Goal: Task Accomplishment & Management: Manage account settings

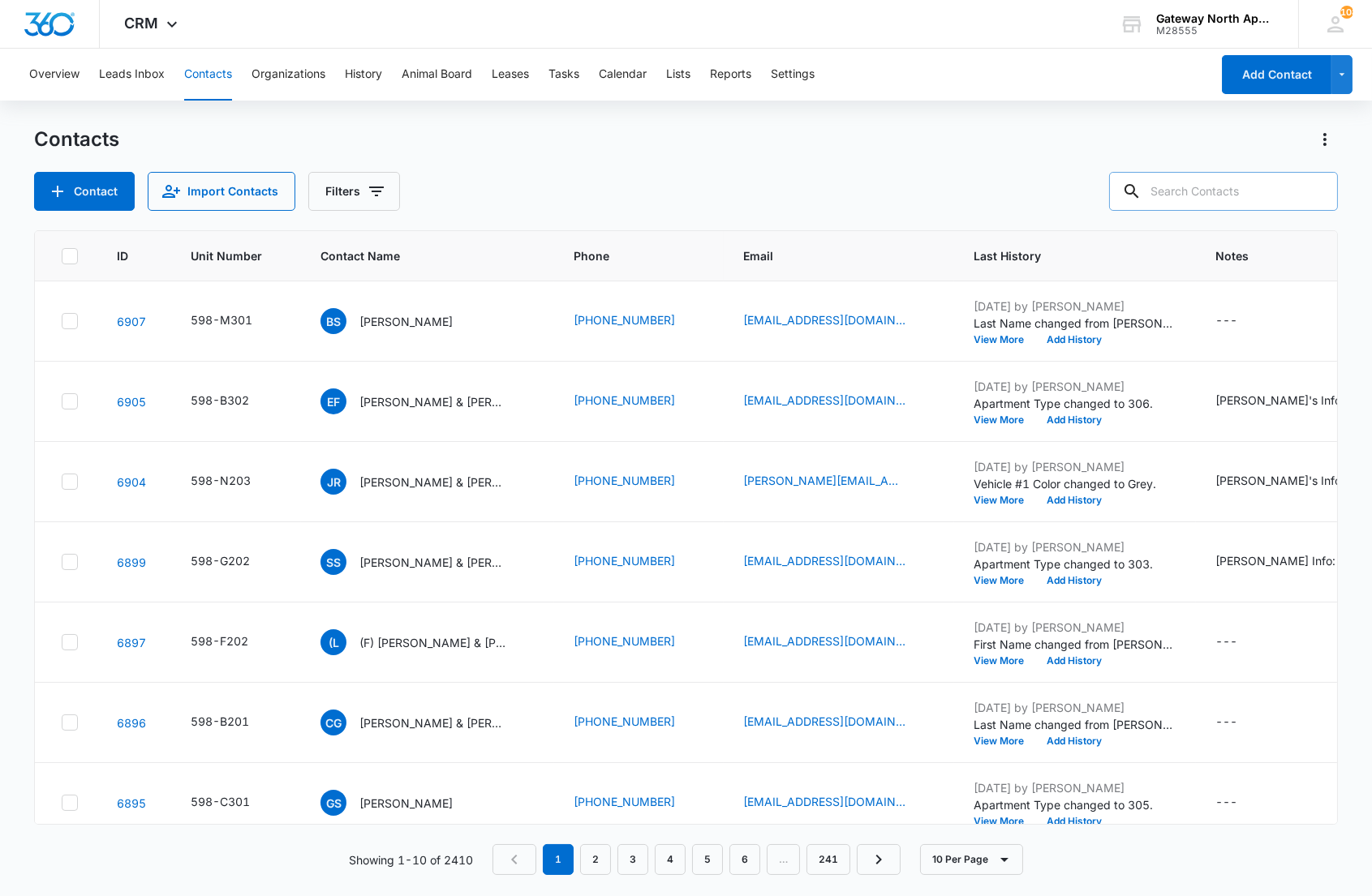
click at [1229, 198] on input "text" at bounding box center [1224, 191] width 229 height 39
type input "g306"
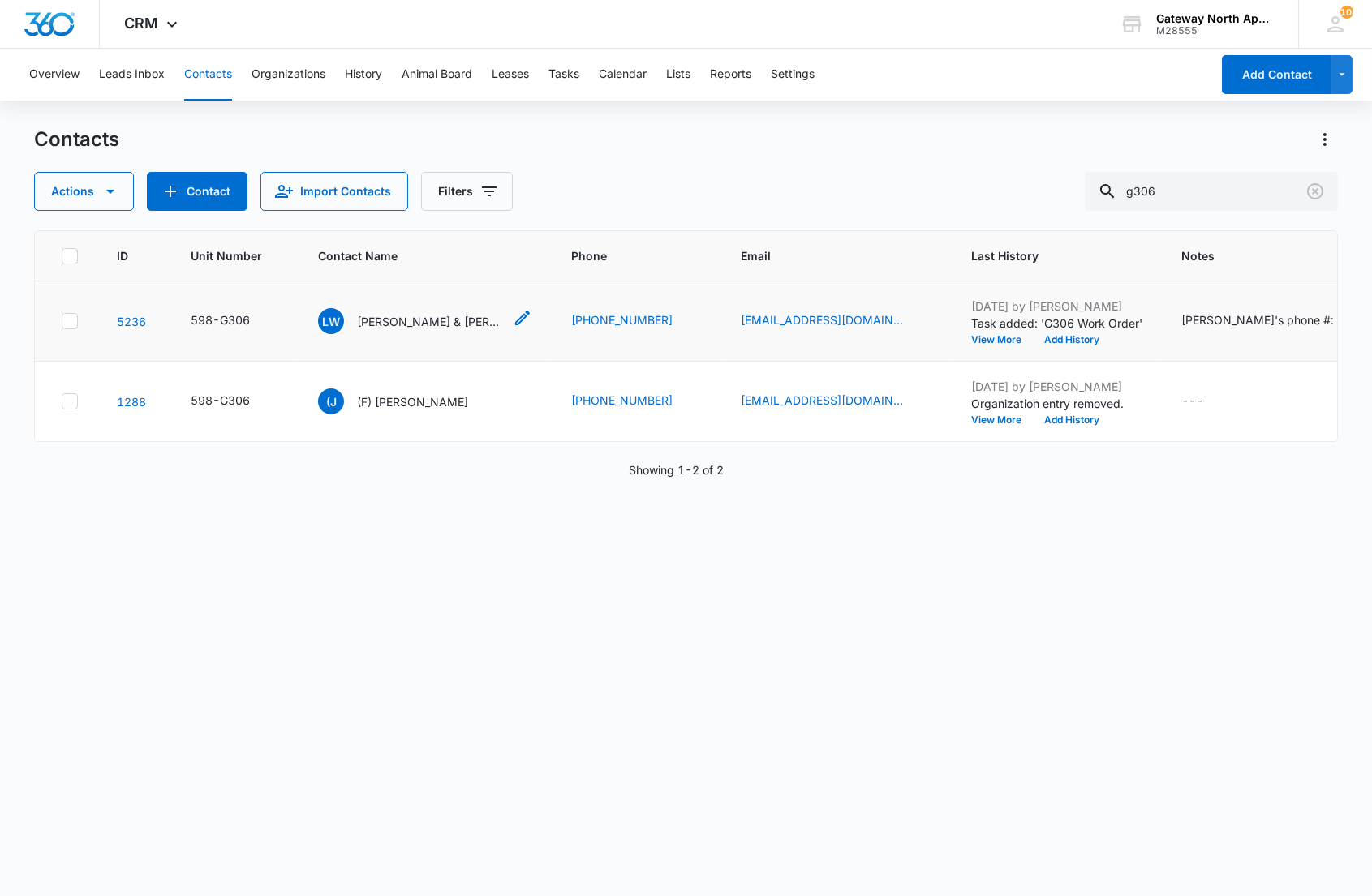
click at [382, 323] on p "[PERSON_NAME] & [PERSON_NAME]" at bounding box center [430, 321] width 146 height 17
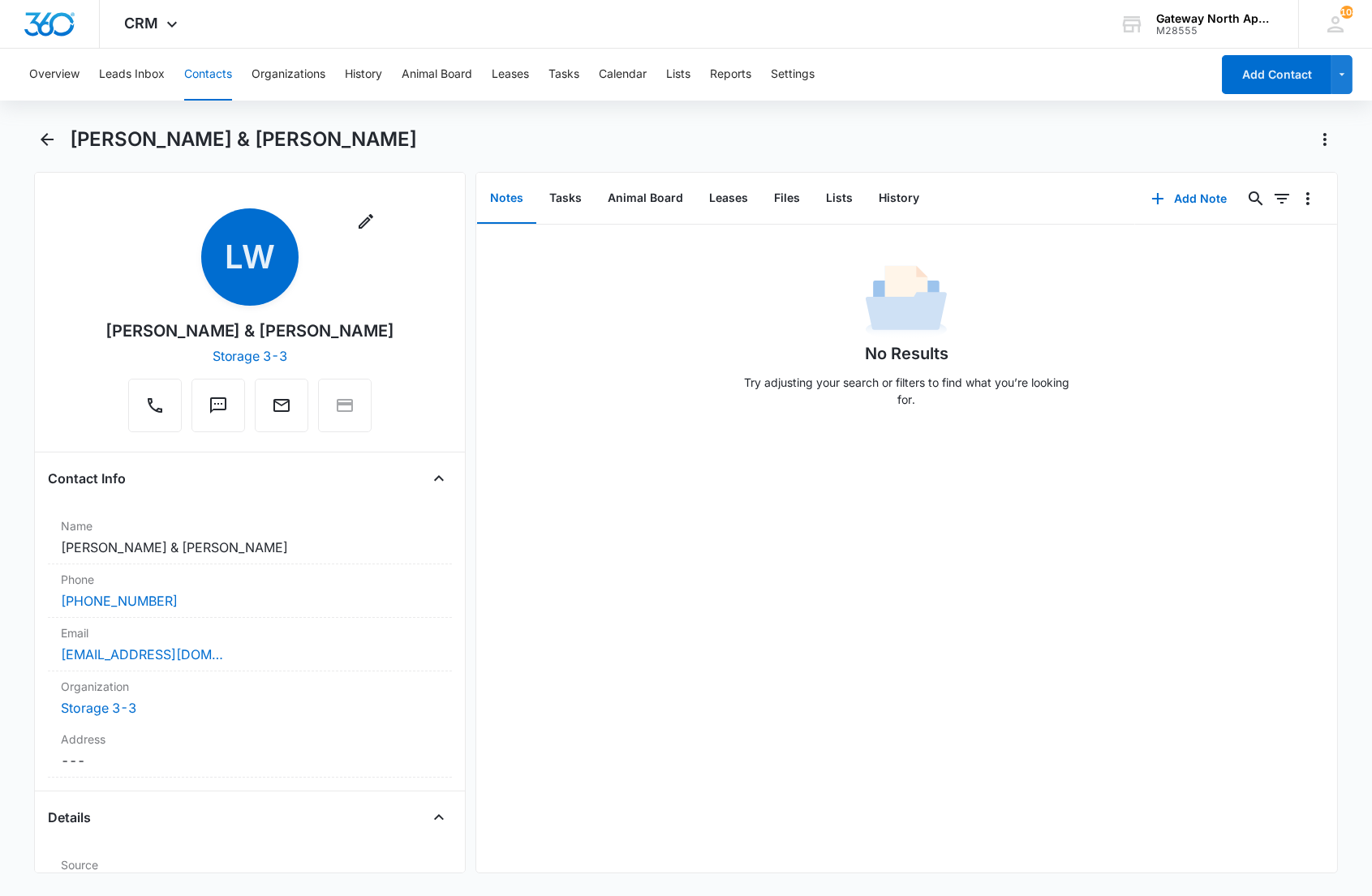
drag, startPoint x: 606, startPoint y: 313, endPoint x: 611, endPoint y: 305, distance: 9.4
click at [607, 312] on div "No Results Try adjusting your search or filters to find what you’re looking for." at bounding box center [906, 341] width 861 height 161
click at [783, 197] on button "Files" at bounding box center [787, 198] width 52 height 51
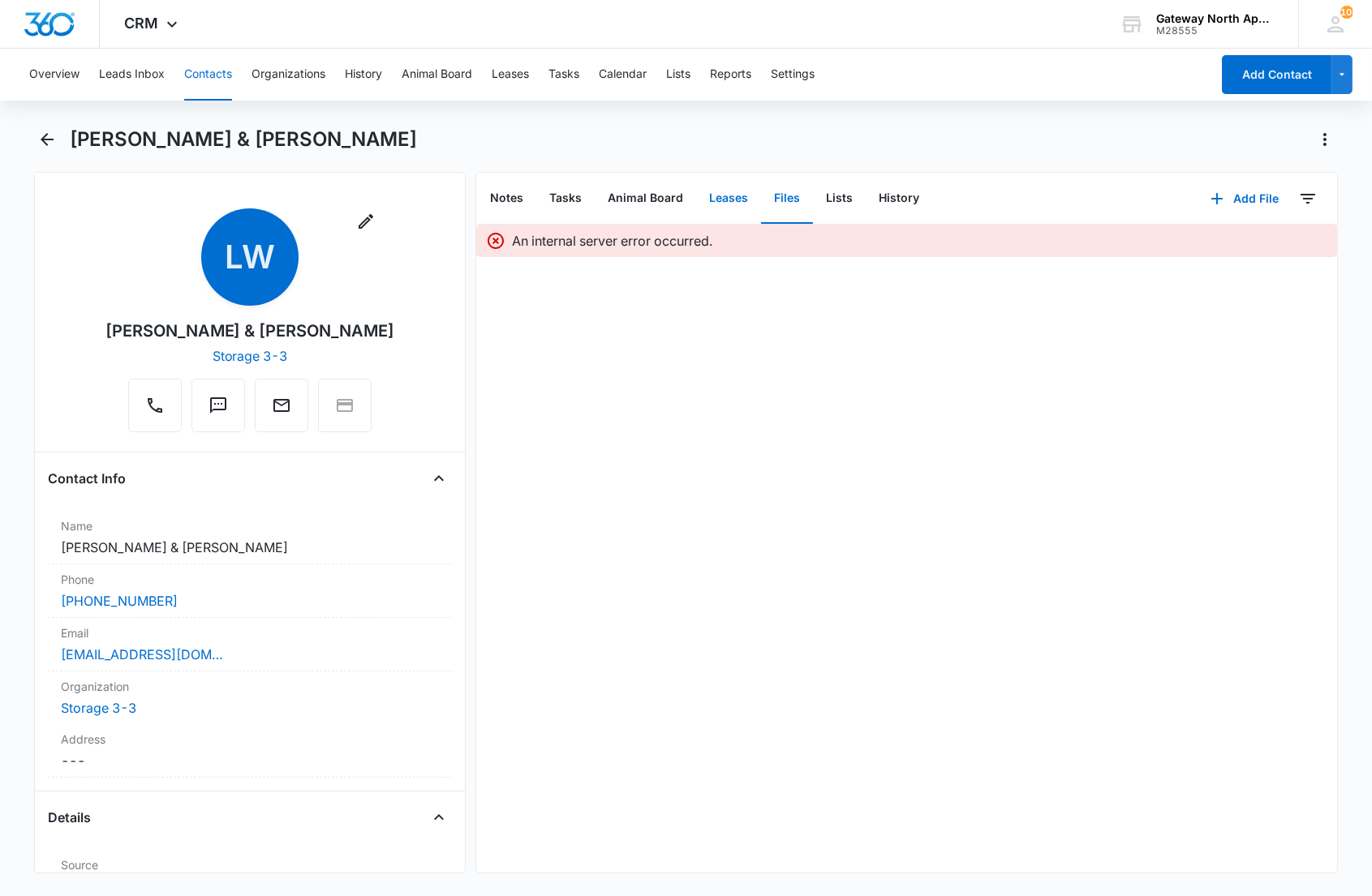
click at [749, 192] on button "Leases" at bounding box center [729, 198] width 65 height 51
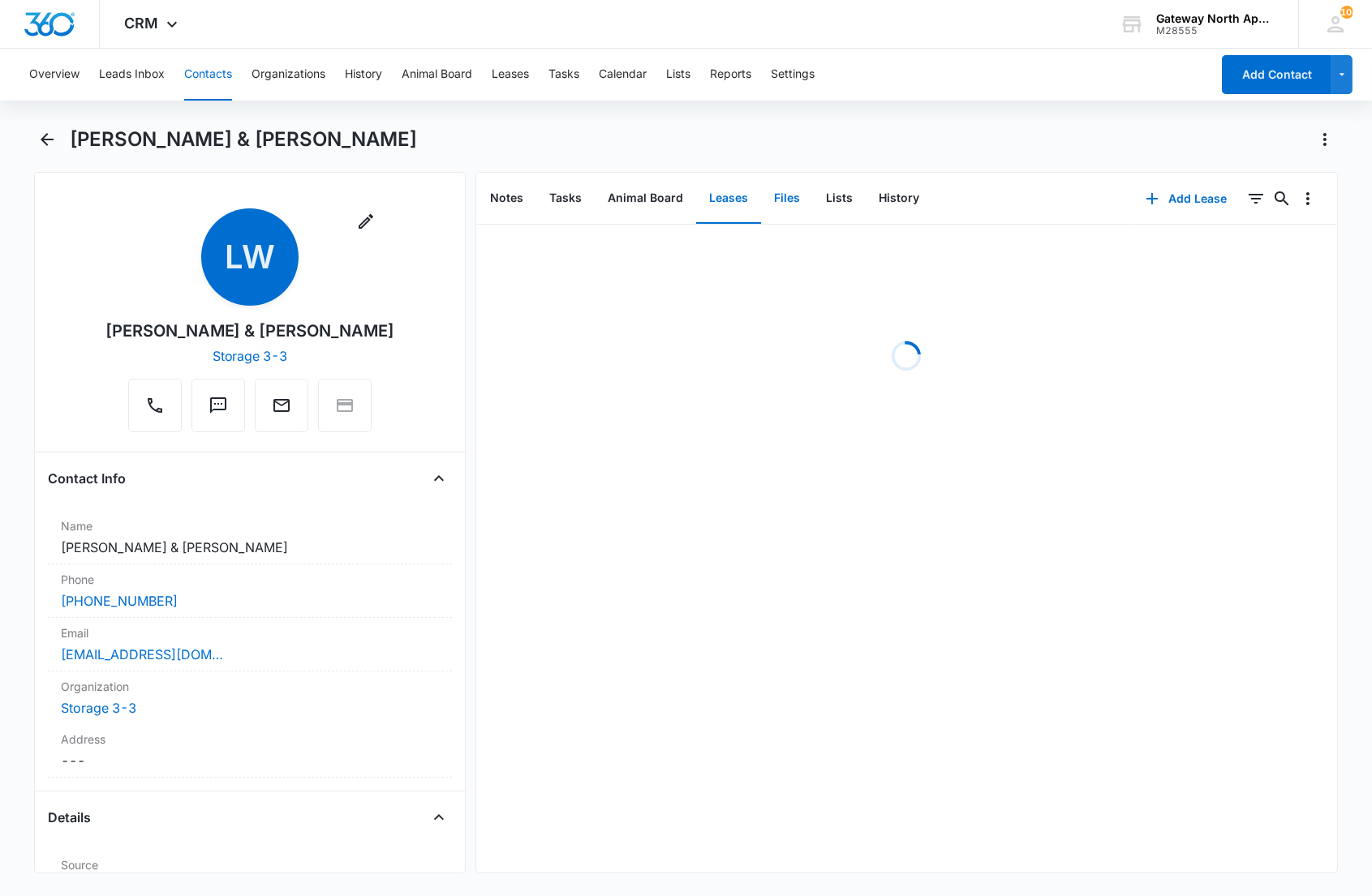
click at [802, 193] on button "Files" at bounding box center [787, 198] width 52 height 51
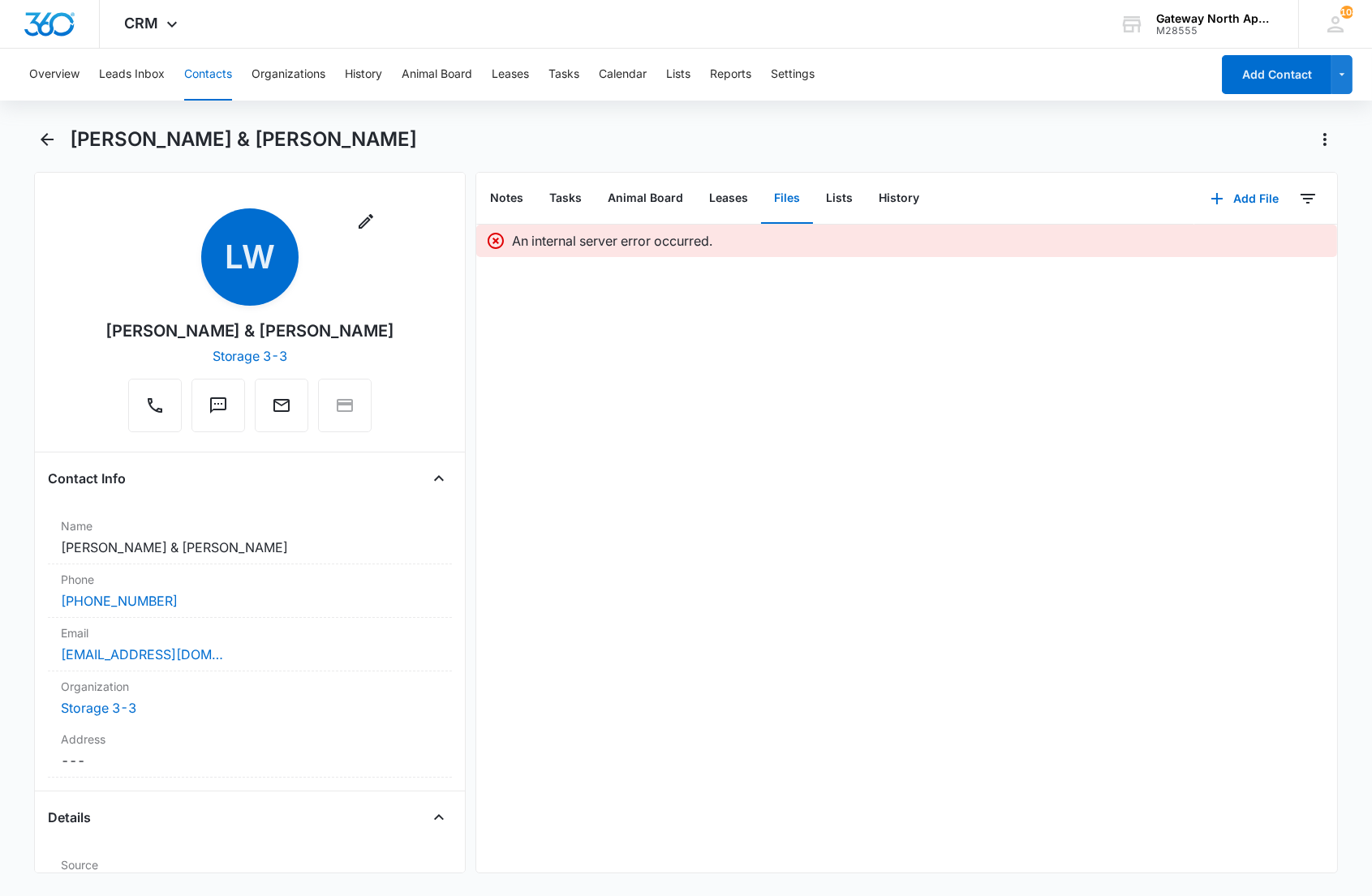
click at [621, 248] on p "An internal server error occurred." at bounding box center [612, 241] width 200 height 19
click at [750, 188] on button "Leases" at bounding box center [729, 198] width 65 height 51
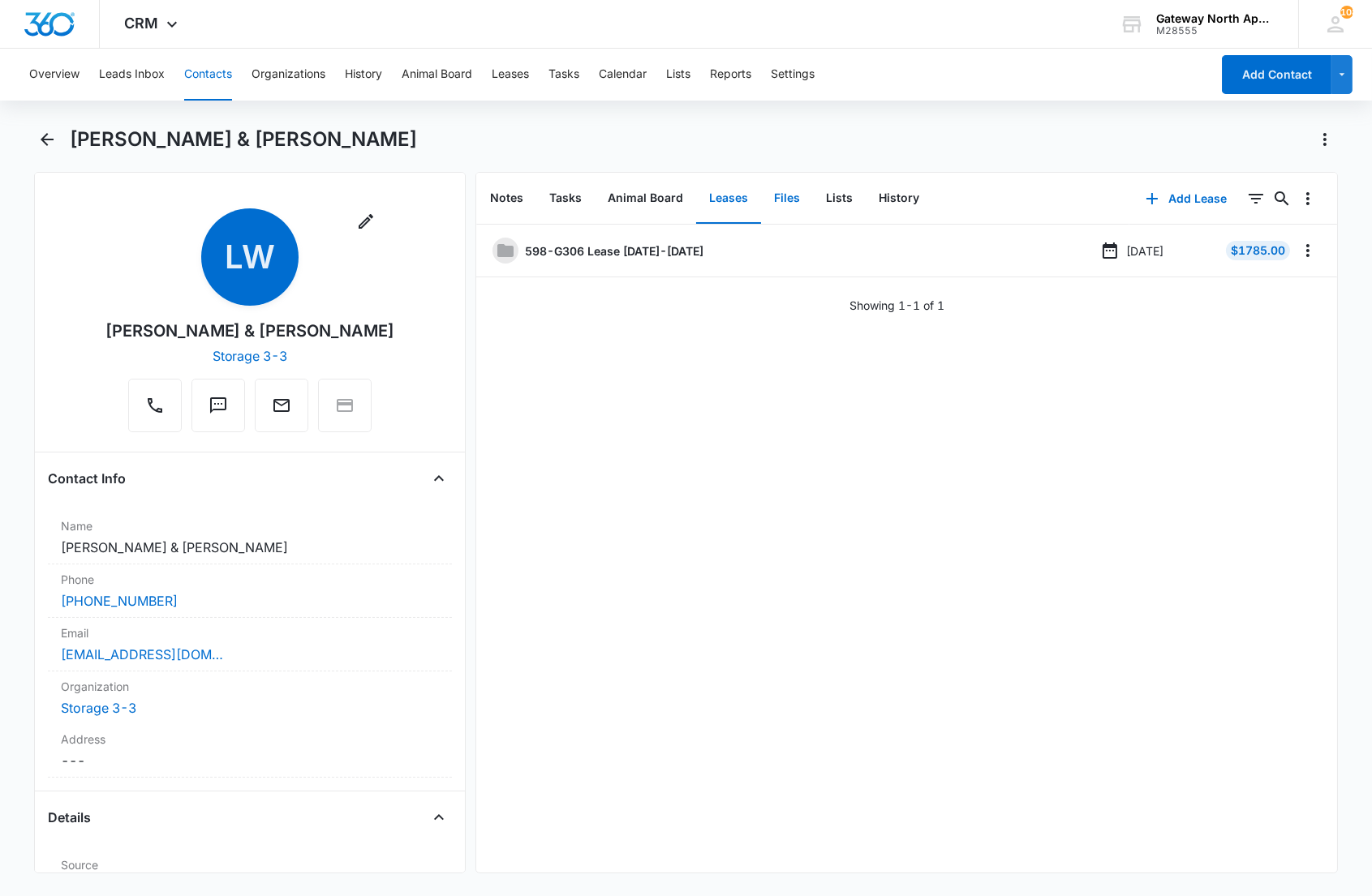
click at [790, 195] on button "Files" at bounding box center [787, 198] width 52 height 51
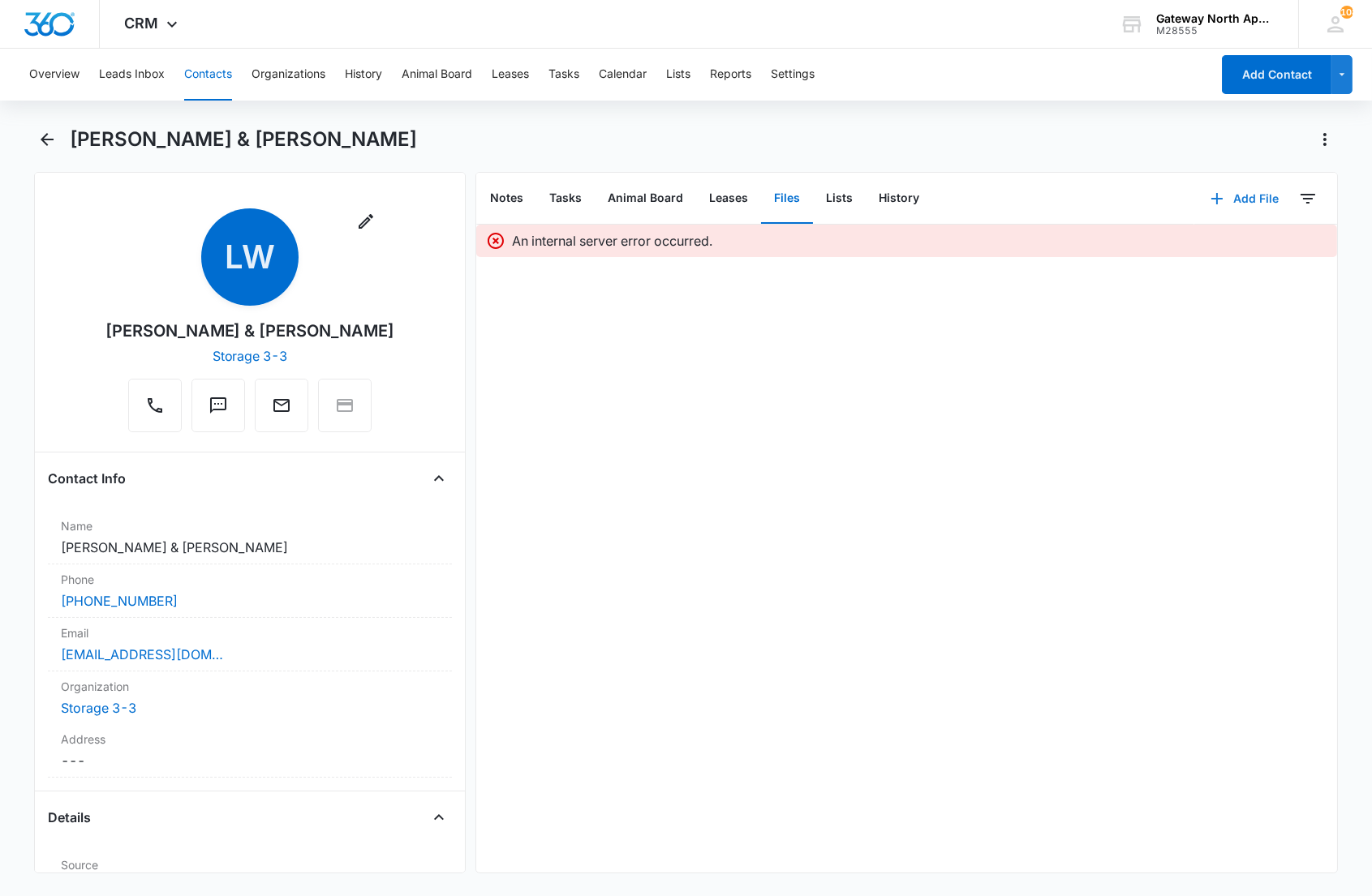
click at [1243, 197] on button "Add File" at bounding box center [1244, 198] width 100 height 39
click at [1195, 244] on div "Upload Files" at bounding box center [1222, 250] width 65 height 12
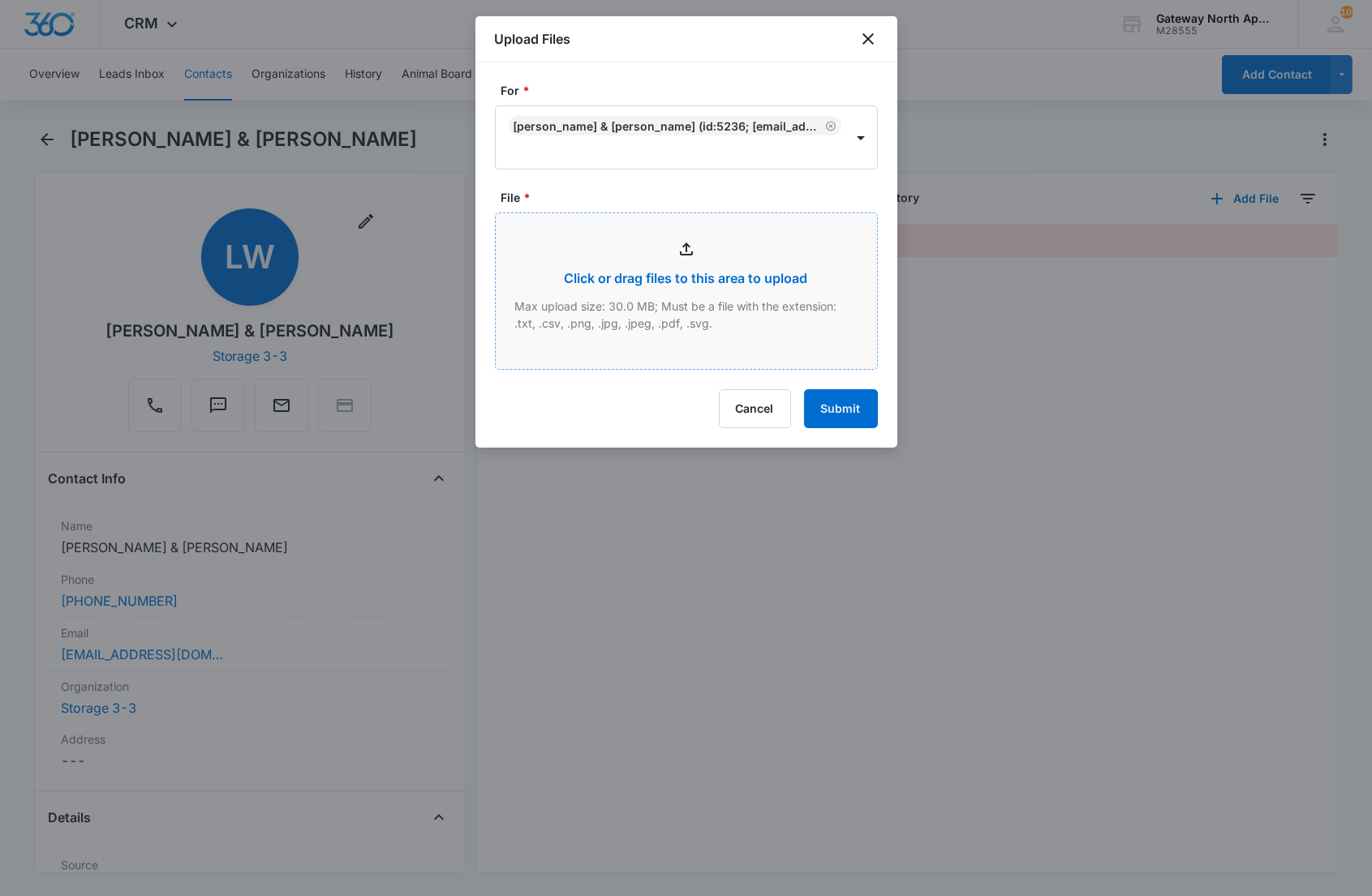
type input "C:\fakepath\Xerox Scan_09092025122744.pdf"
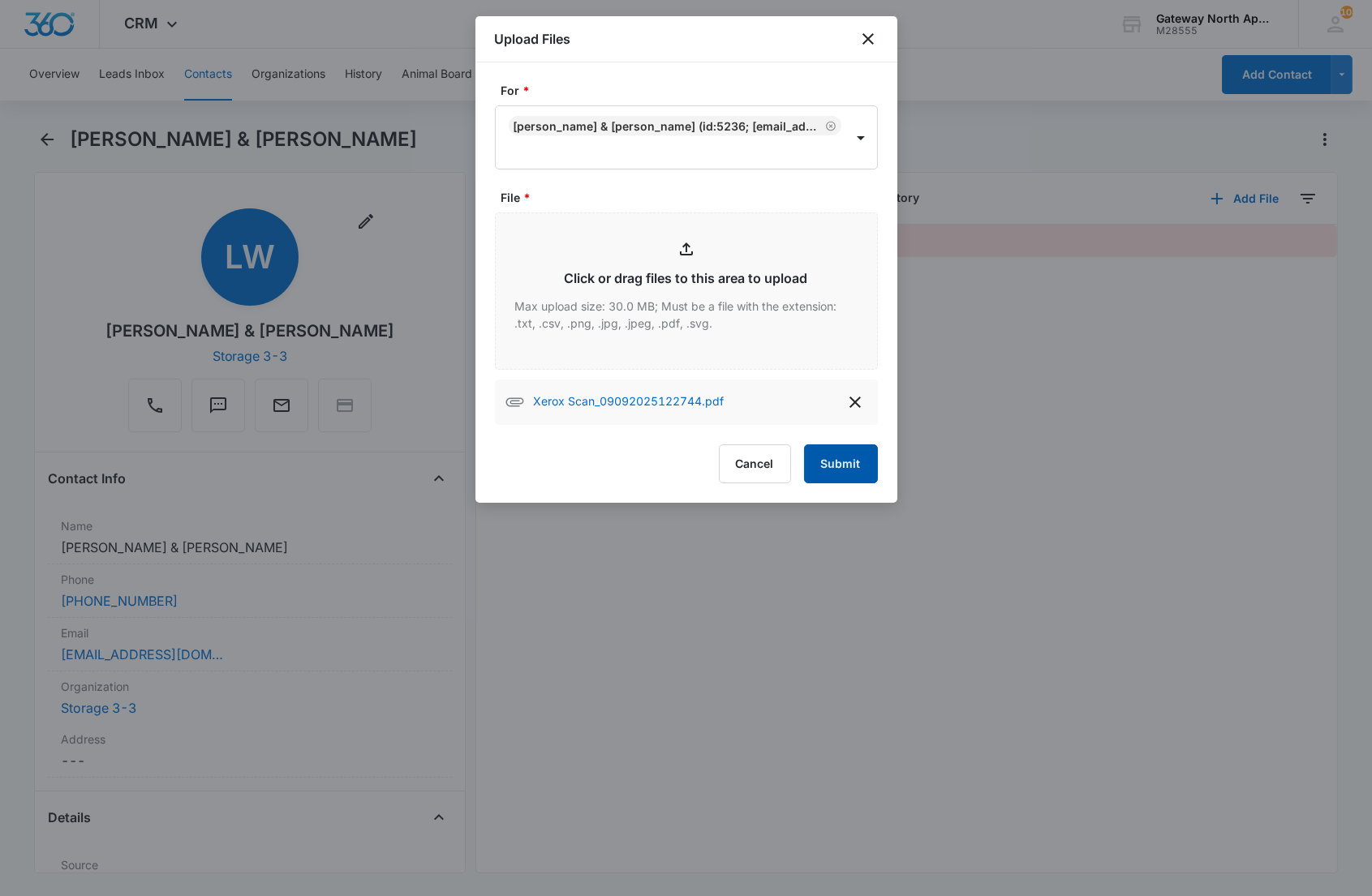
click at [838, 455] on button "Submit" at bounding box center [841, 464] width 74 height 39
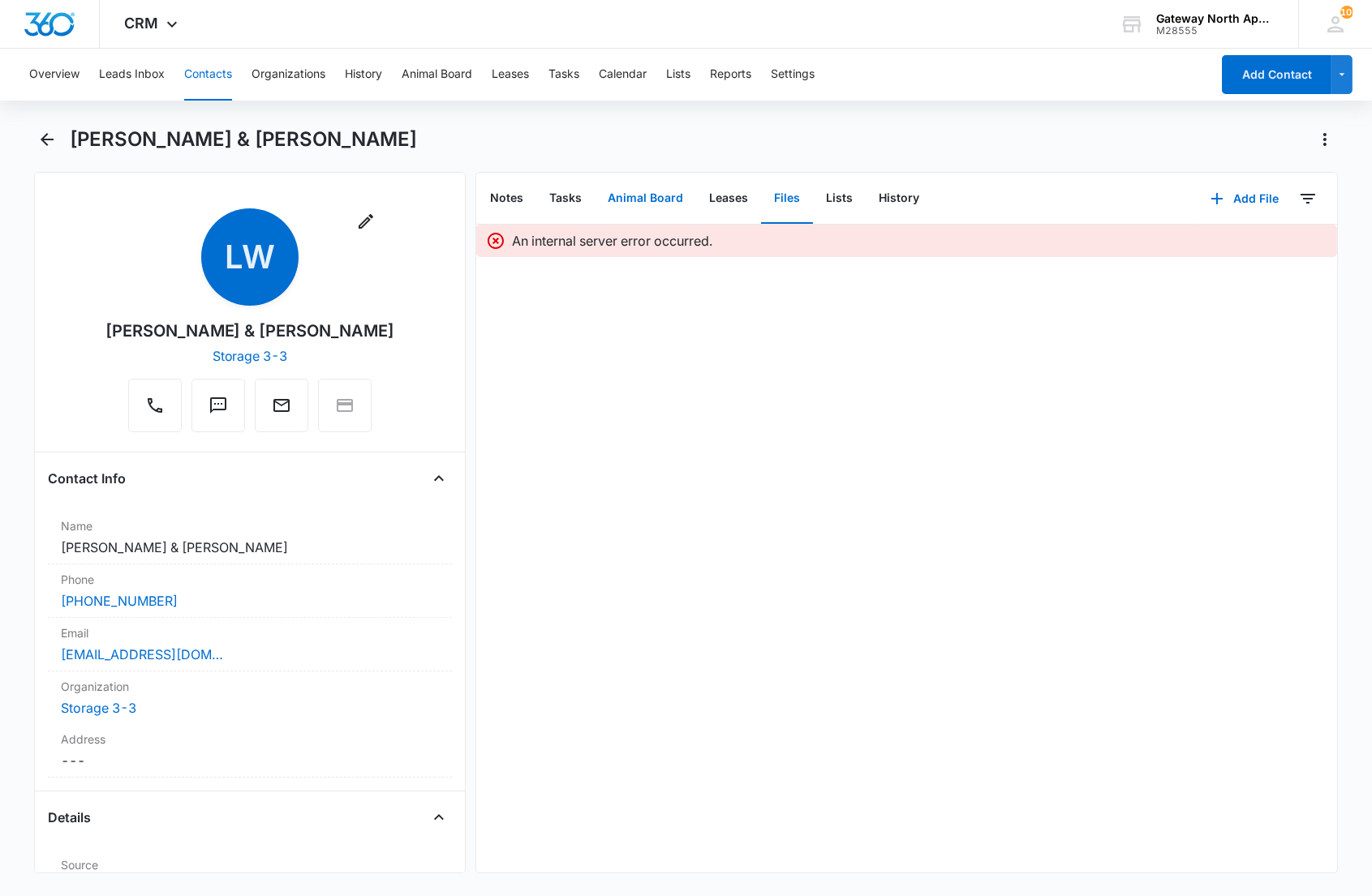
click at [681, 193] on button "Animal Board" at bounding box center [646, 198] width 101 height 51
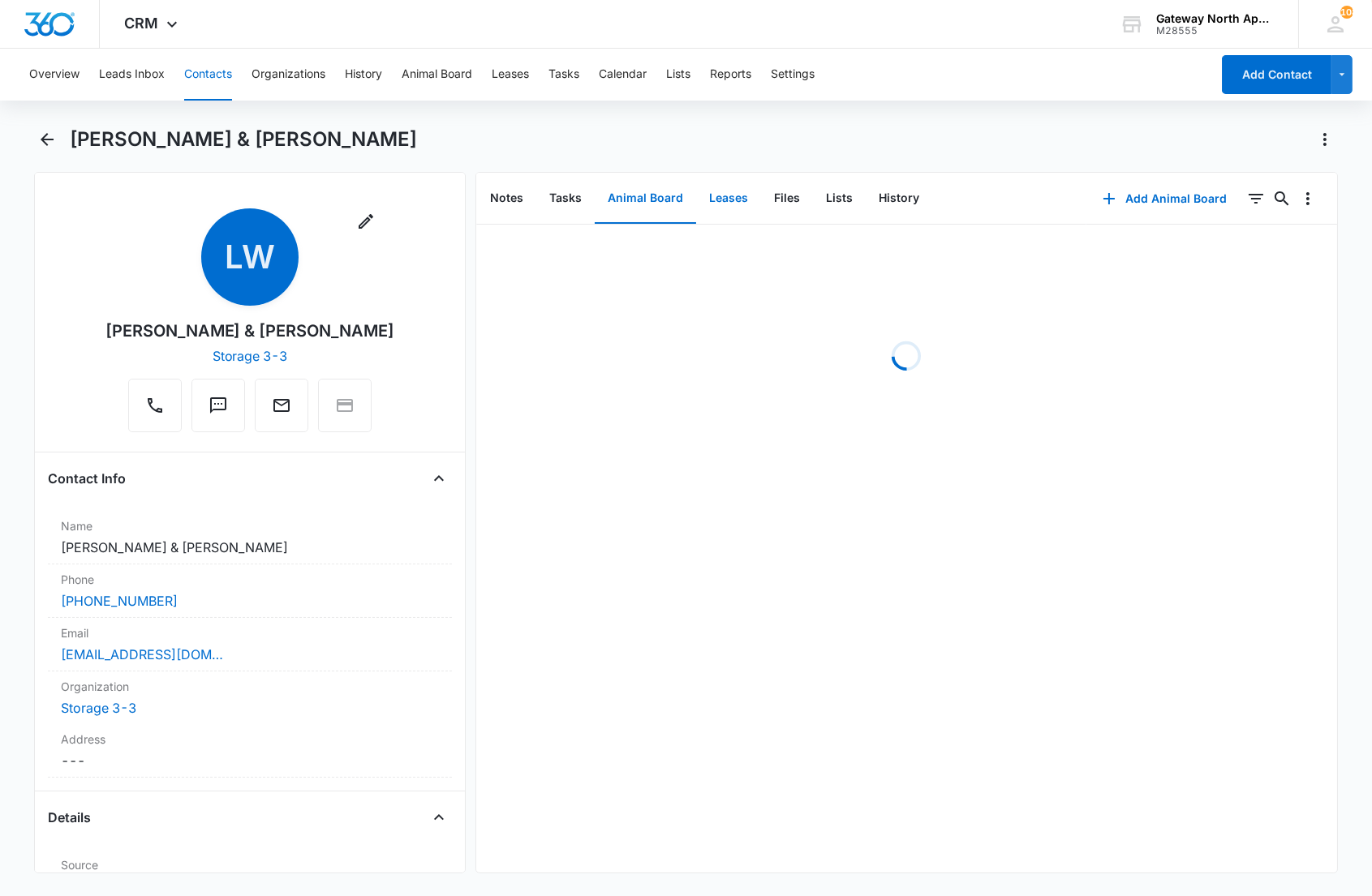
click at [753, 205] on button "Leases" at bounding box center [729, 198] width 65 height 51
click at [784, 200] on button "Files" at bounding box center [787, 198] width 52 height 51
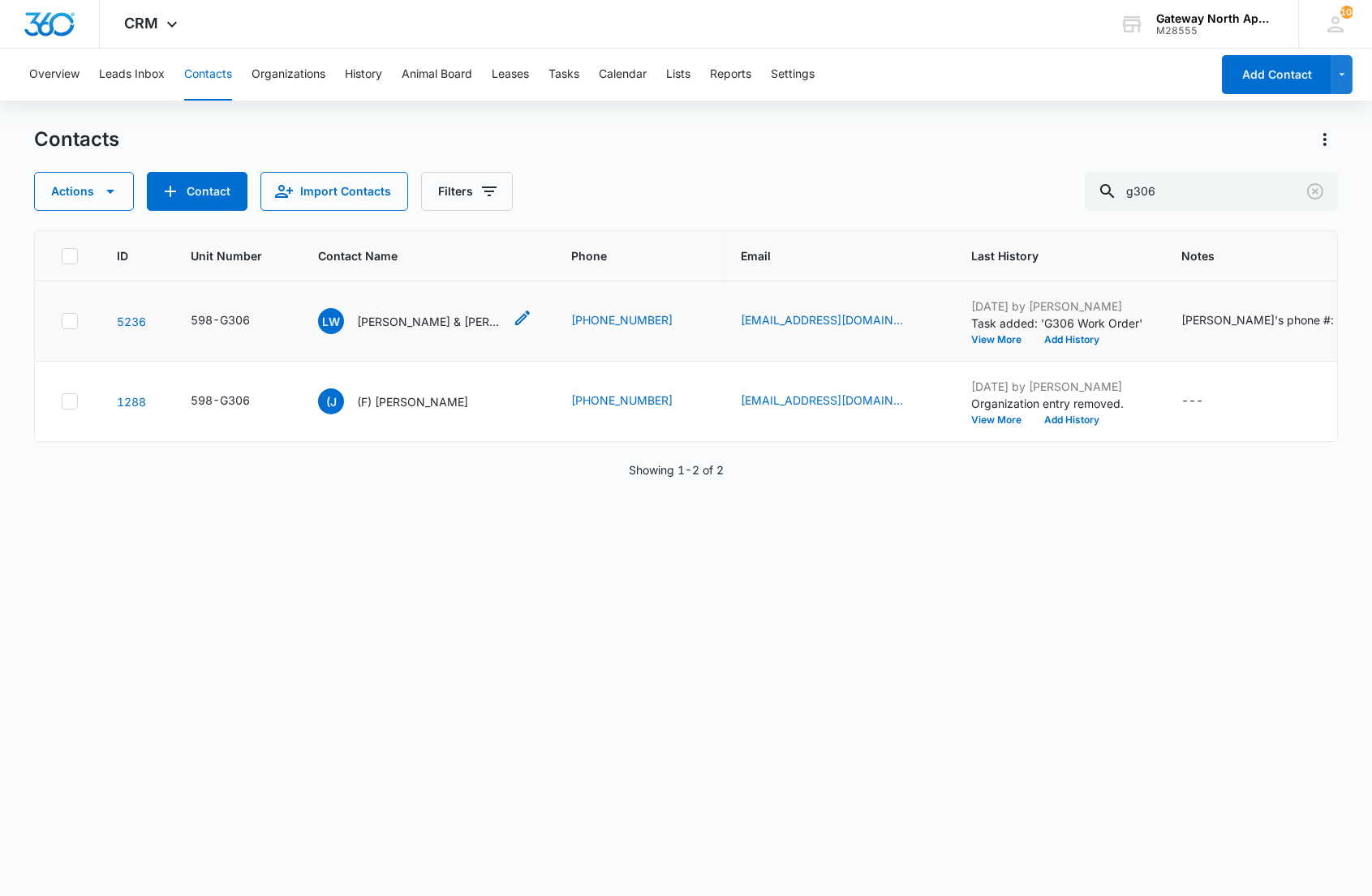
click at [434, 314] on p "[PERSON_NAME] & [PERSON_NAME]" at bounding box center [430, 321] width 146 height 17
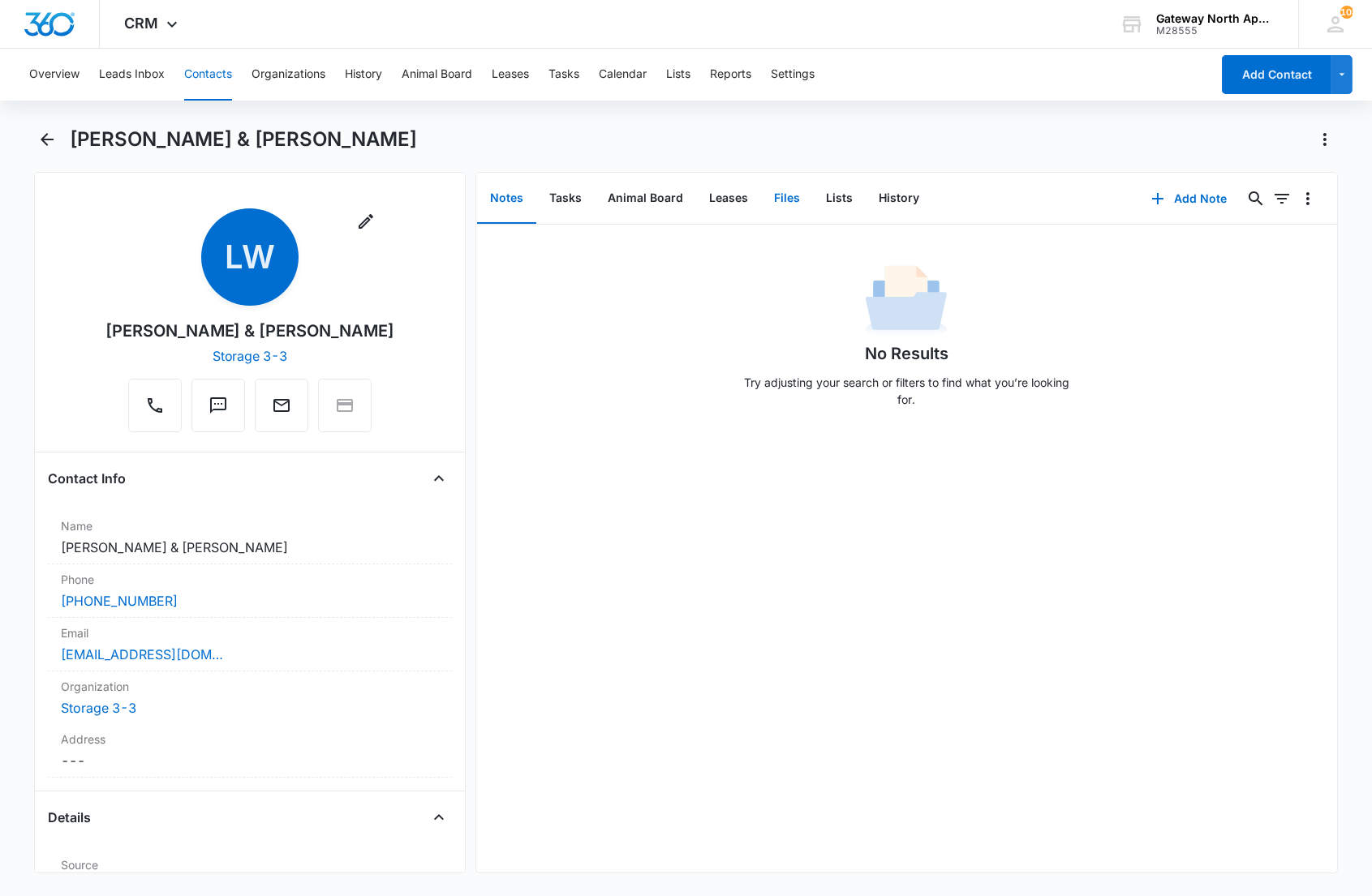
click at [787, 207] on button "Files" at bounding box center [787, 198] width 52 height 51
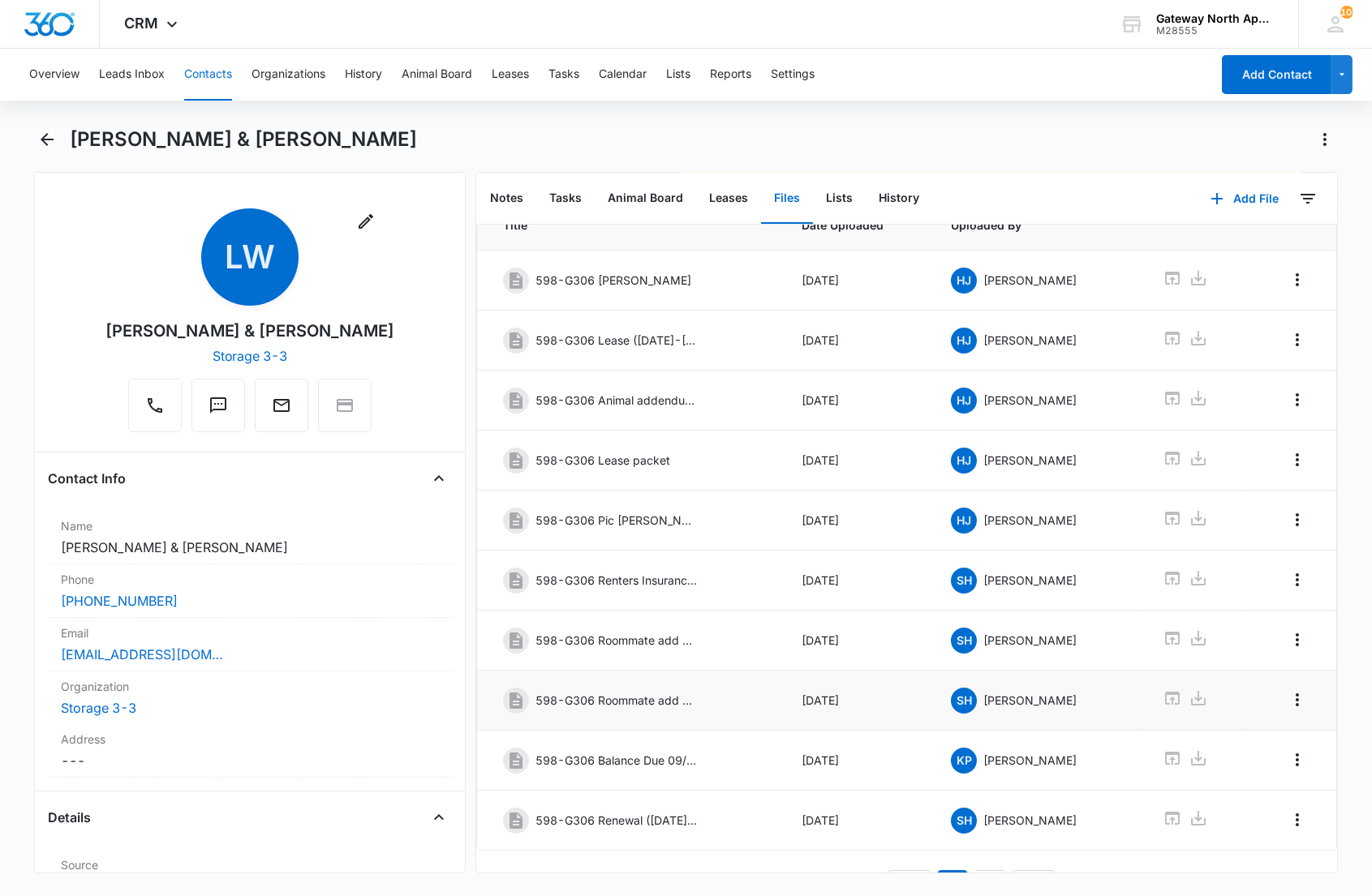
scroll to position [112, 0]
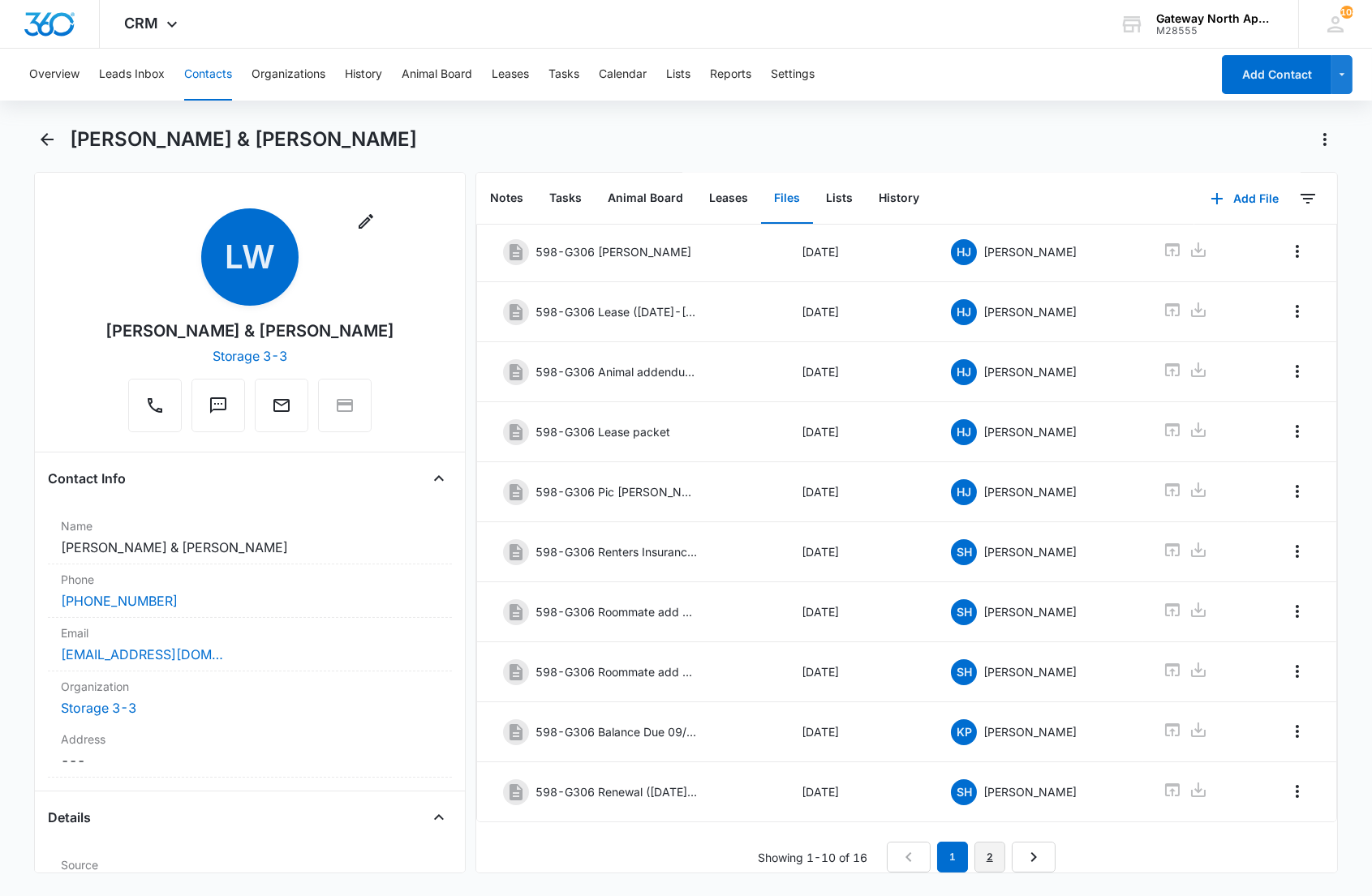
click at [974, 845] on link "2" at bounding box center [989, 857] width 31 height 31
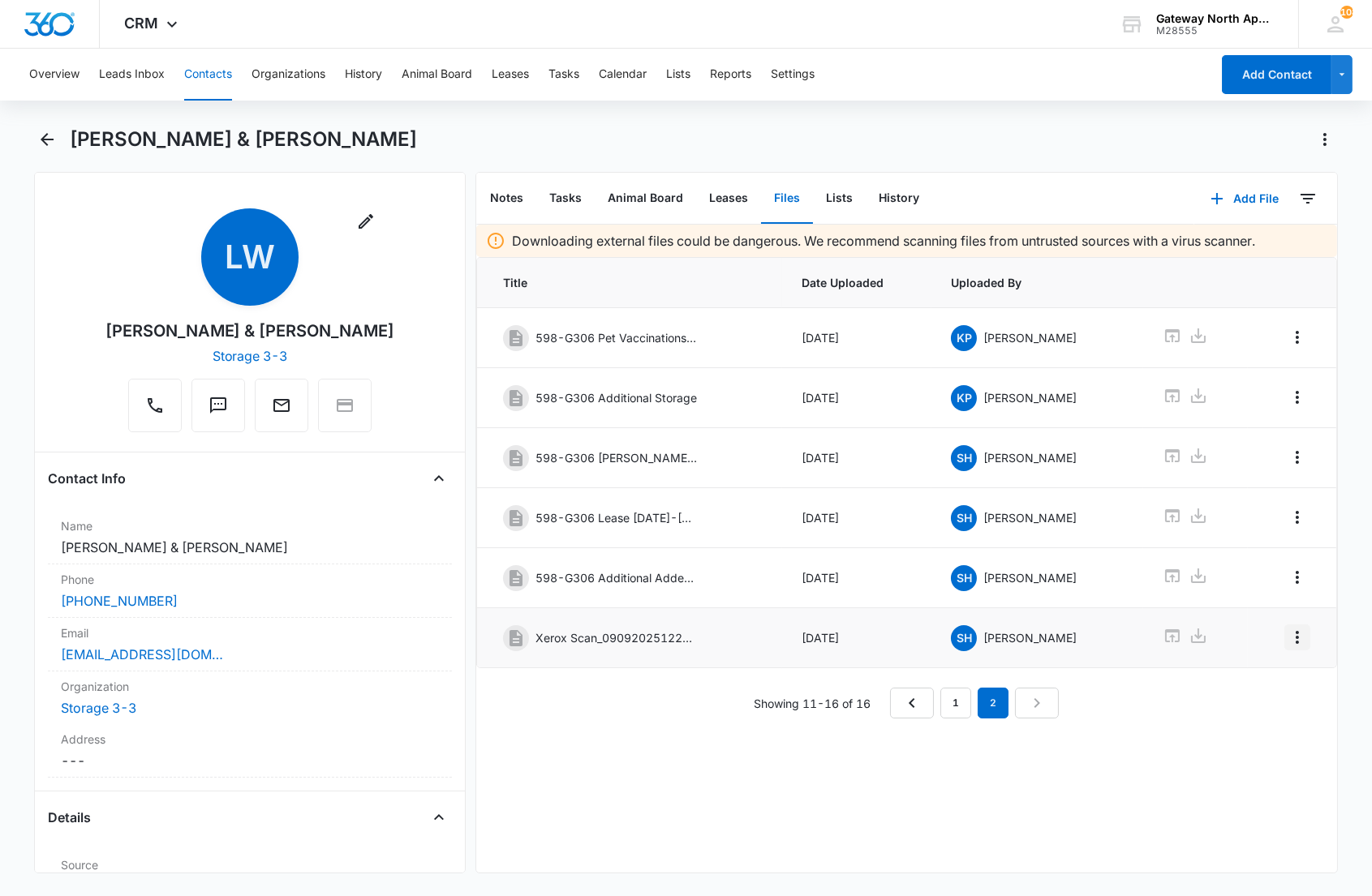
click at [1288, 640] on icon "Overflow Menu" at bounding box center [1297, 637] width 19 height 19
click at [1242, 685] on div "Edit" at bounding box center [1239, 690] width 34 height 12
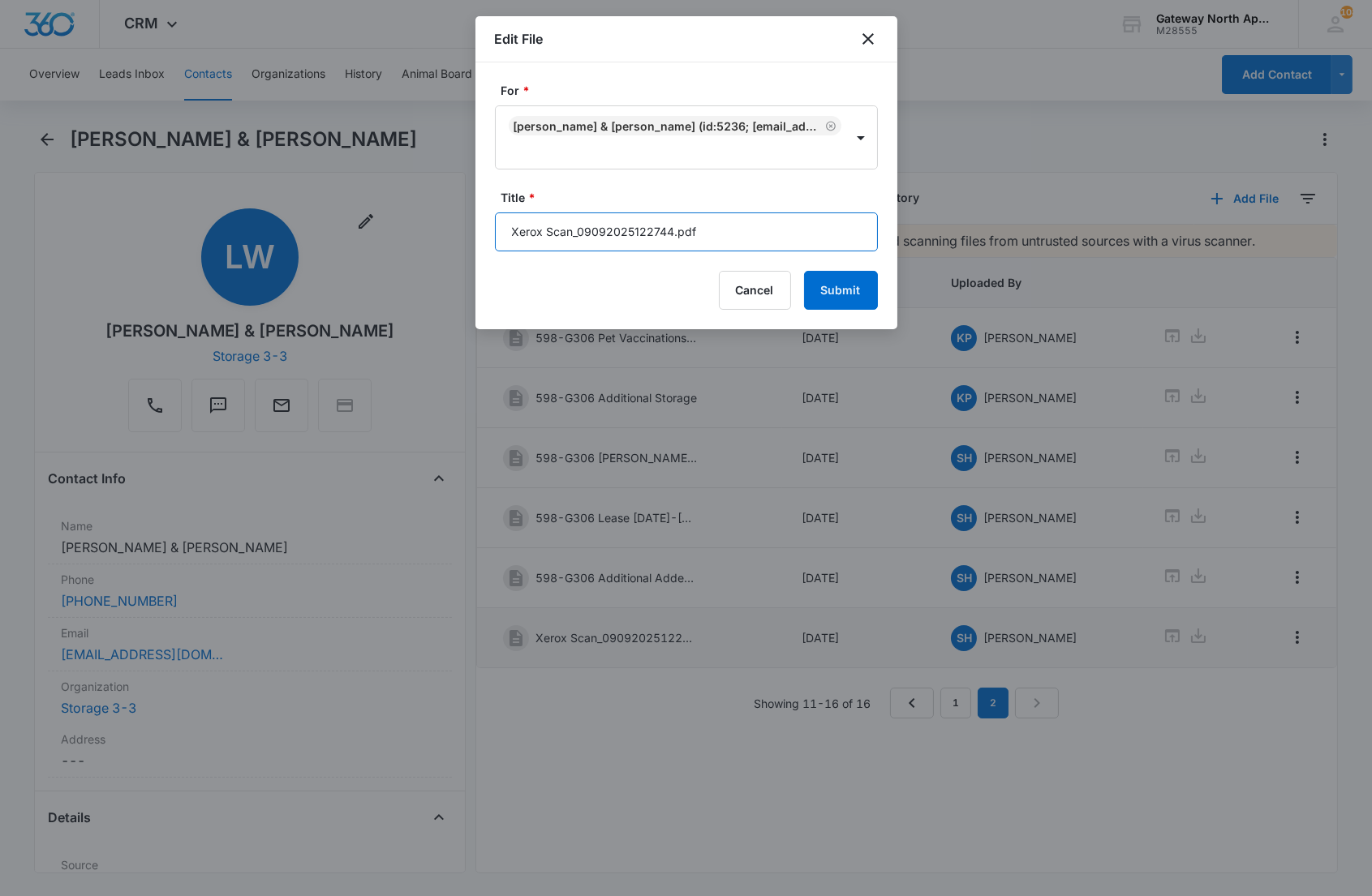
drag, startPoint x: 730, startPoint y: 230, endPoint x: 400, endPoint y: 231, distance: 330.0
click at [417, 246] on body "CRM Apps Reputation Websites Forms CRM Email Social Content Ads Intelligence Fi…" at bounding box center [686, 448] width 1372 height 896
type input "598-G306 Pet Doc. (Rio)"
click at [804, 271] on button "Submit" at bounding box center [841, 290] width 74 height 39
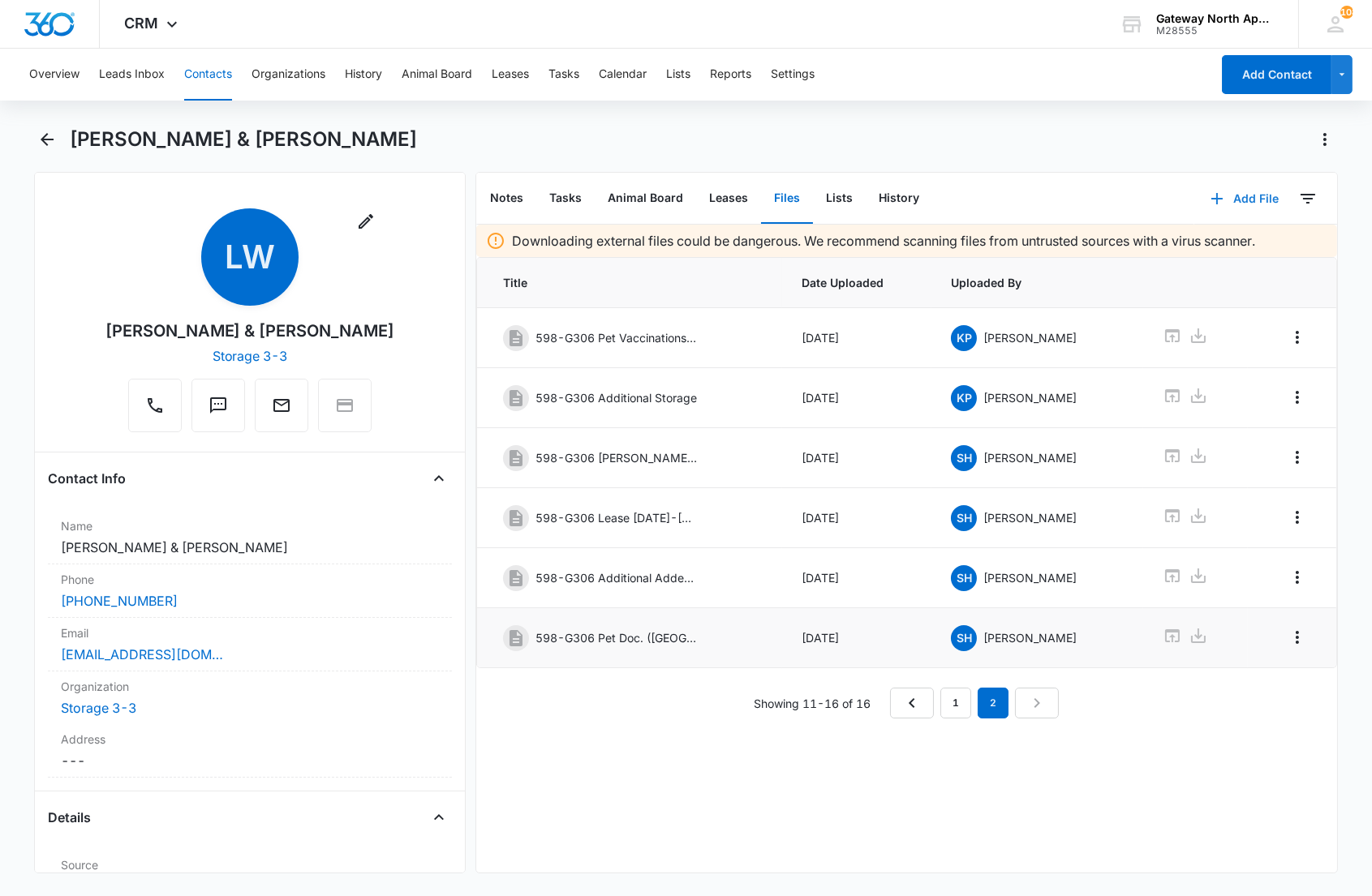
click at [1215, 196] on button "Add File" at bounding box center [1244, 198] width 100 height 39
click at [1214, 241] on button "Upload Files" at bounding box center [1232, 249] width 124 height 24
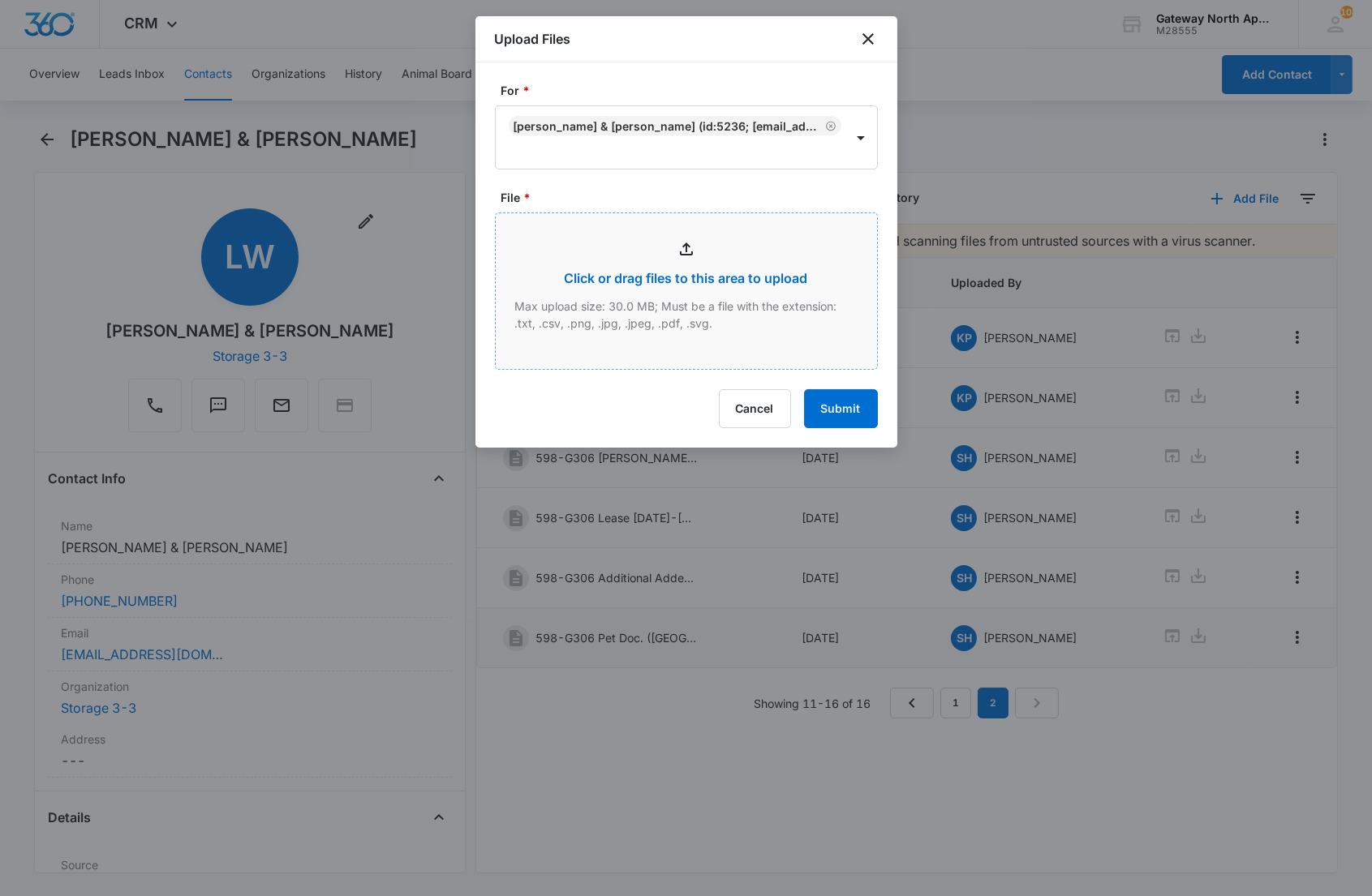
type input "C:\fakepath\G306_09092025122955.pdf"
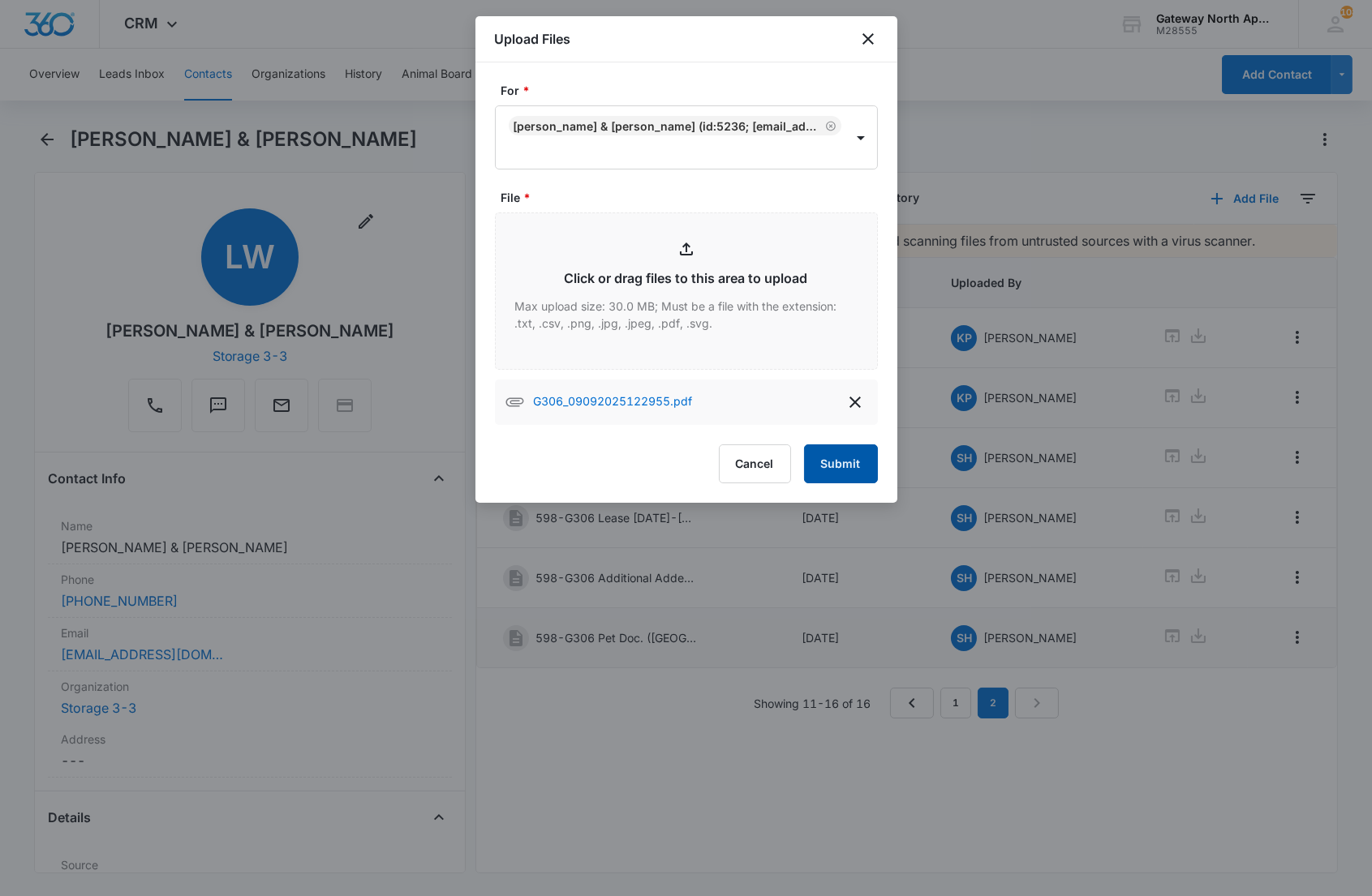
click at [830, 450] on button "Submit" at bounding box center [841, 464] width 74 height 39
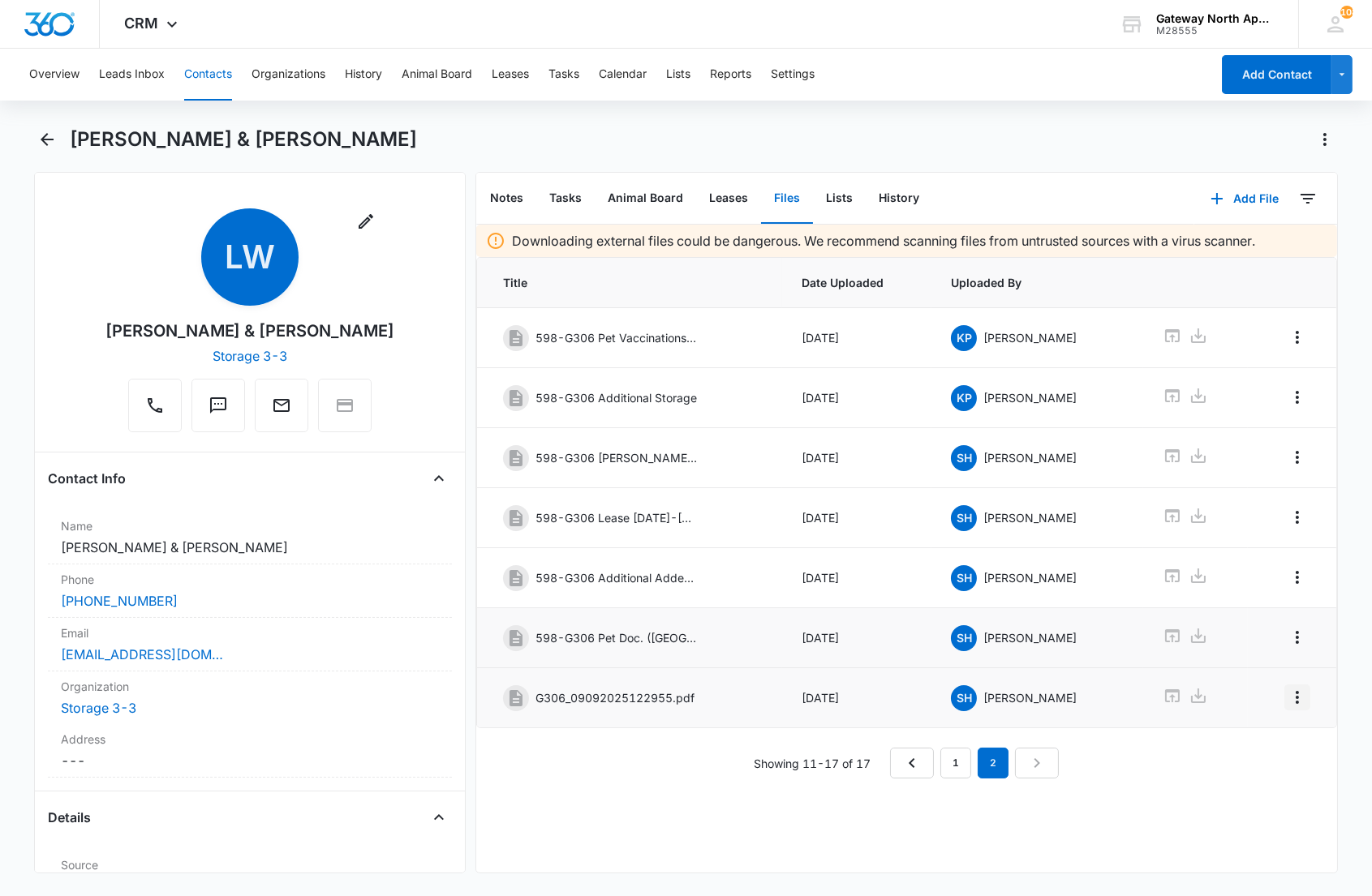
click at [1296, 704] on icon "Overflow Menu" at bounding box center [1297, 698] width 3 height 13
click at [1237, 746] on div "Edit" at bounding box center [1239, 752] width 34 height 12
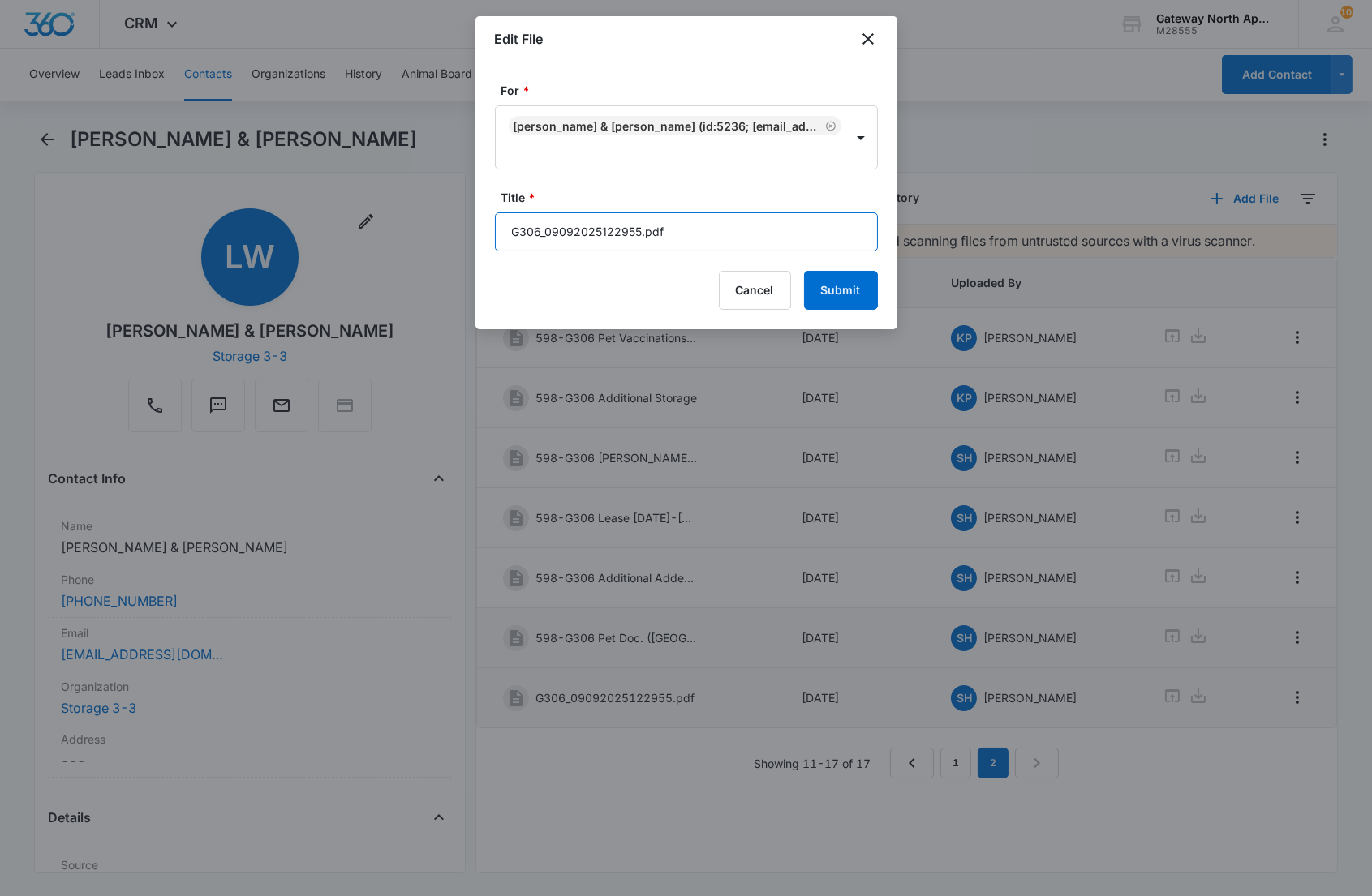
drag, startPoint x: 701, startPoint y: 236, endPoint x: 481, endPoint y: 229, distance: 220.1
click at [480, 234] on div "For * Liza Womack & Chris Barlip (ID:5236; liza.corinne1@gmail.com; 9702949078)…" at bounding box center [686, 196] width 422 height 267
type input "598-G306 Additional Addendum (Pet)"
click at [804, 271] on button "Submit" at bounding box center [841, 290] width 74 height 39
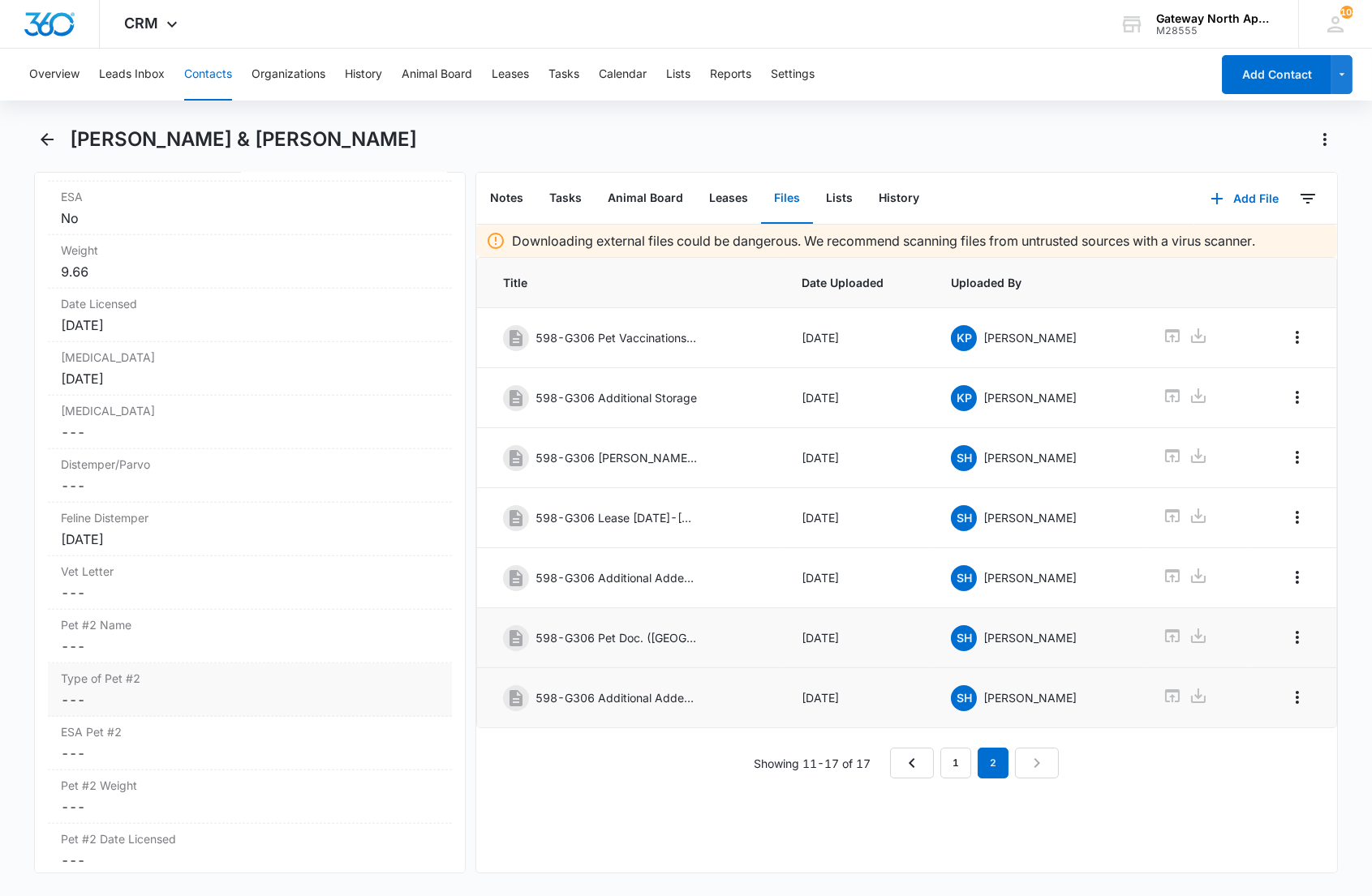
scroll to position [3605, 0]
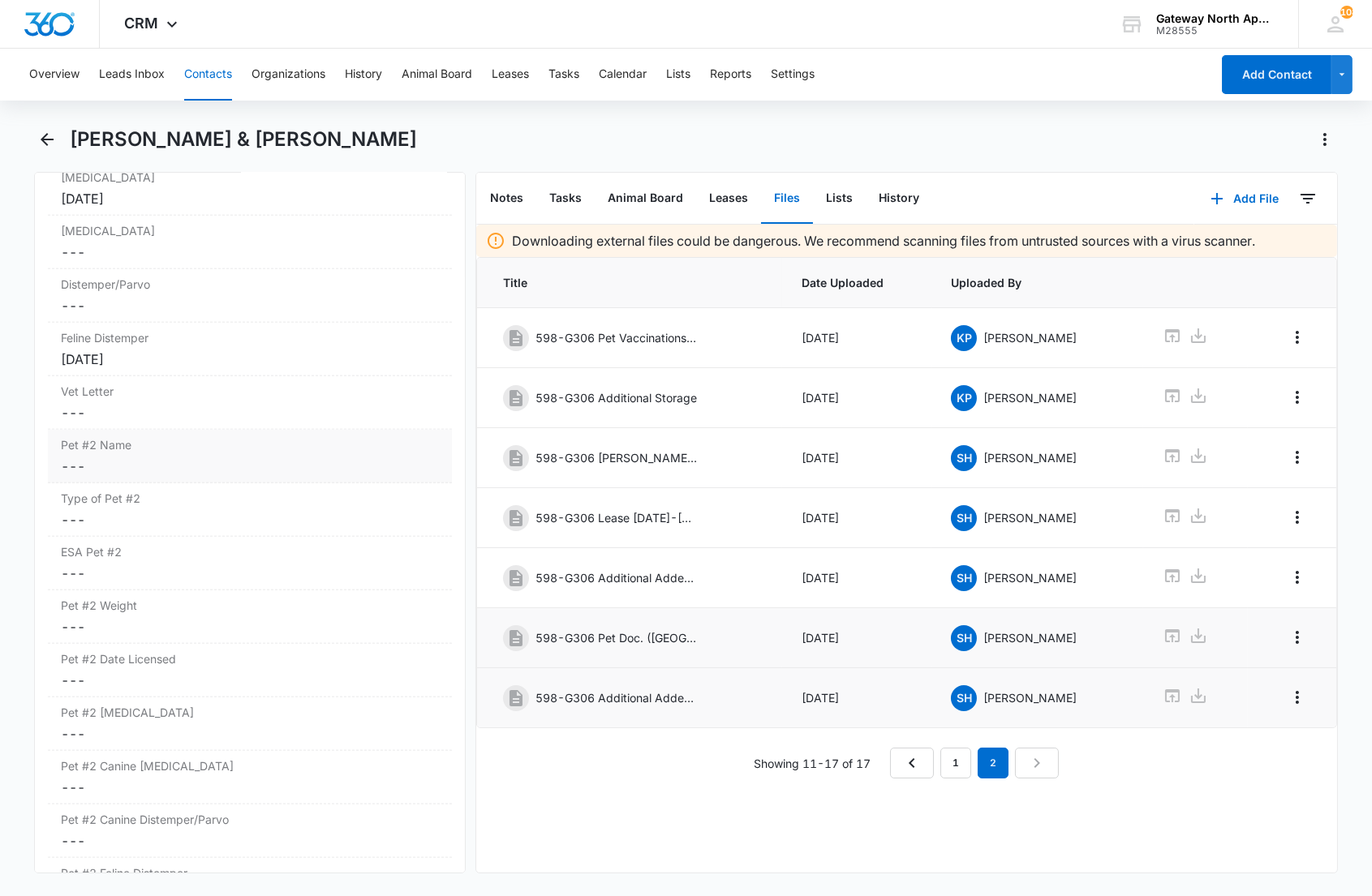
click at [177, 475] on dd "Cancel Save Changes ---" at bounding box center [249, 465] width 378 height 19
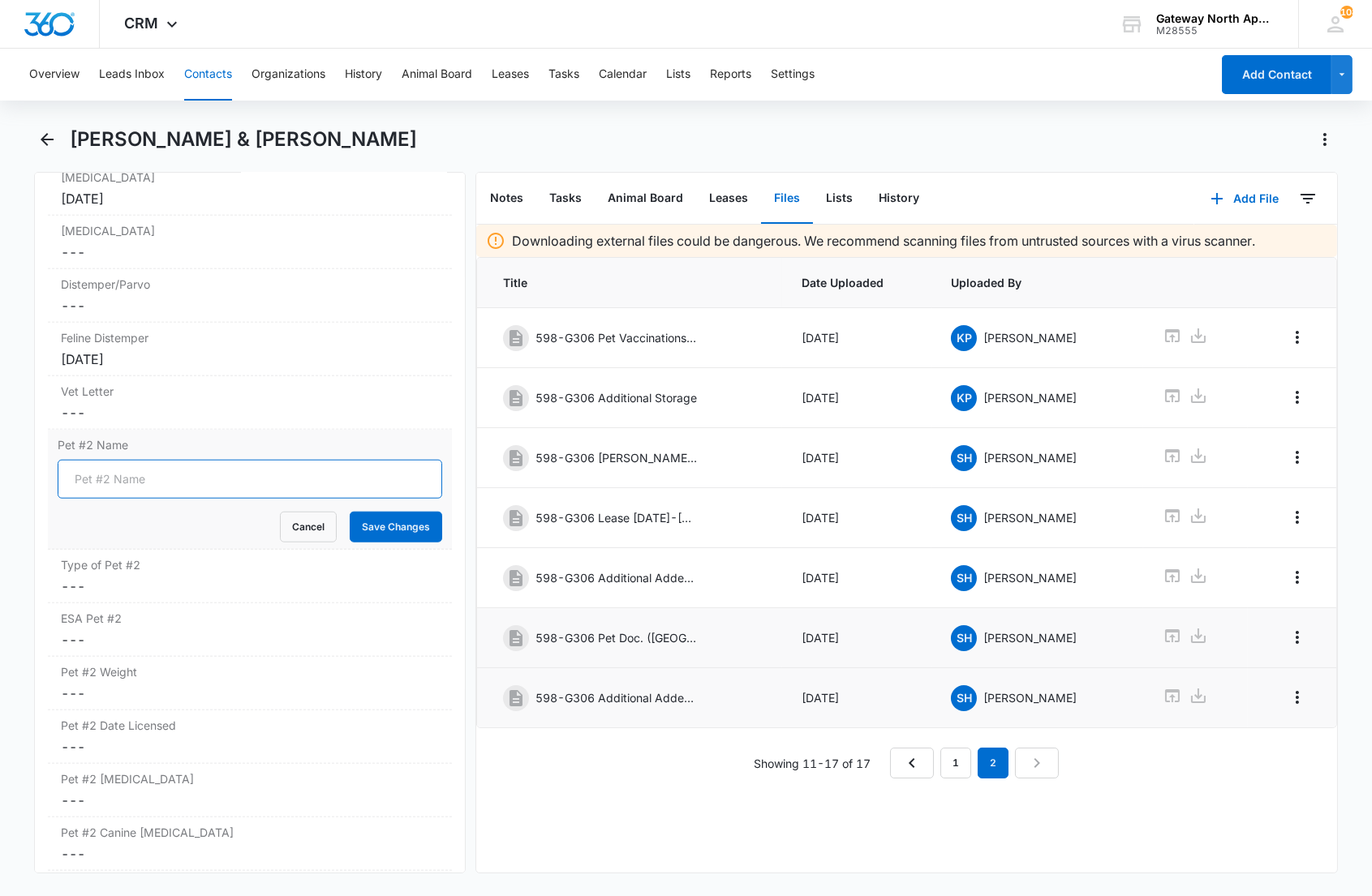
click at [122, 485] on input "Pet #2 Name" at bounding box center [249, 479] width 383 height 39
type input "Rio"
click at [349, 512] on button "Save Changes" at bounding box center [395, 527] width 92 height 31
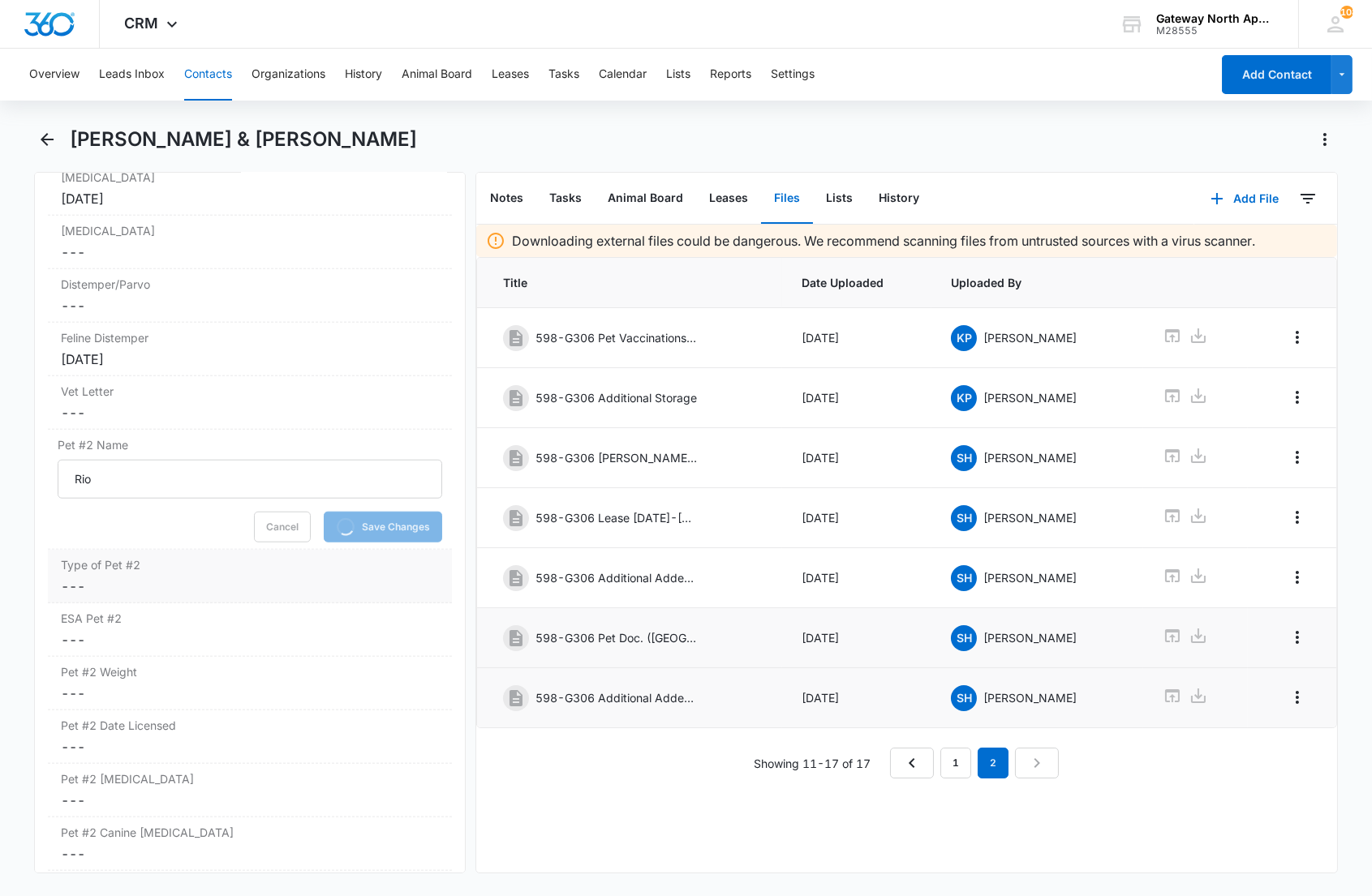
click at [166, 587] on dd "Cancel Save Changes ---" at bounding box center [249, 586] width 378 height 19
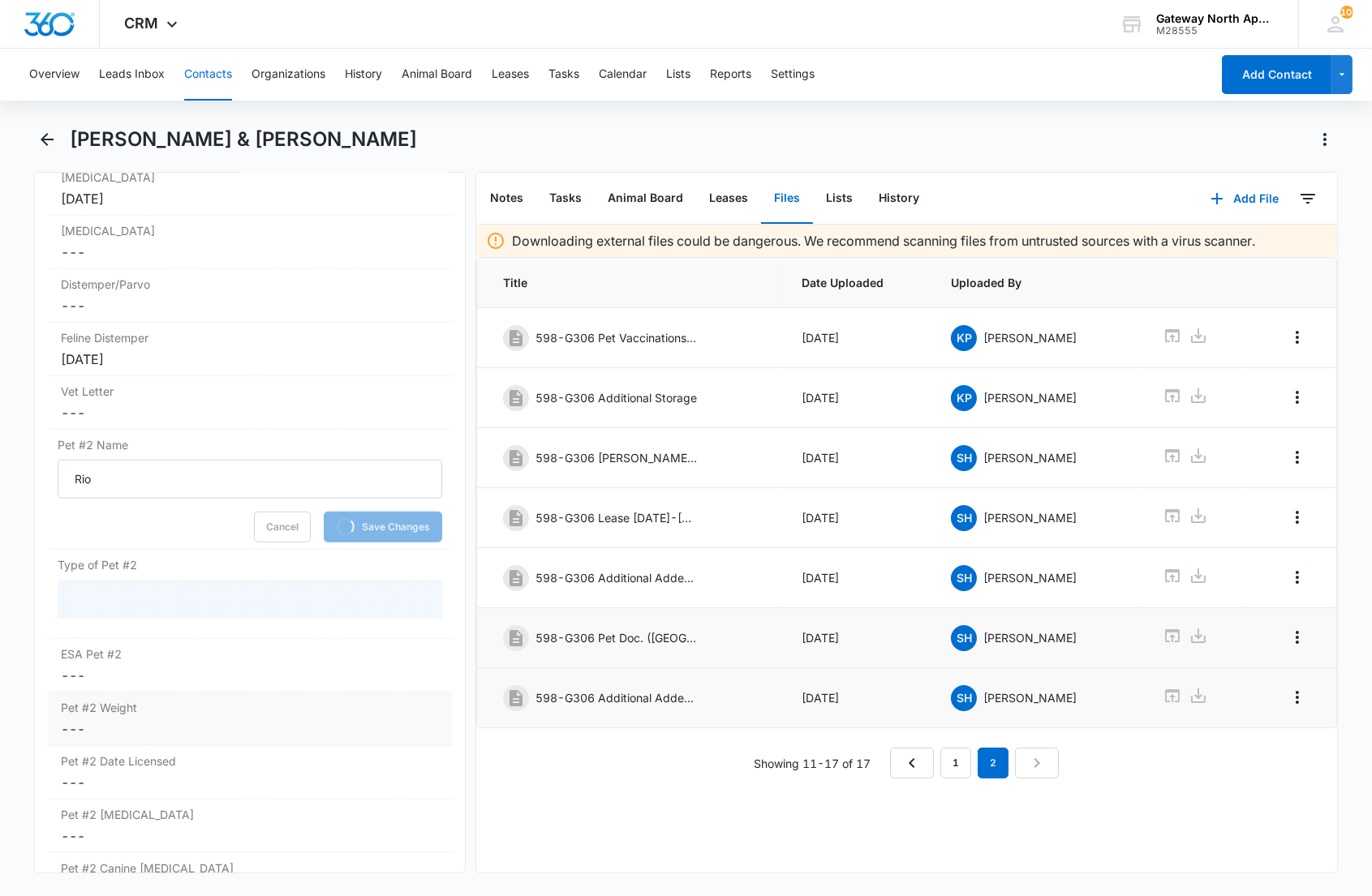
click at [119, 698] on div "Pet #2 Weight Cancel Save Changes ---" at bounding box center [250, 719] width 403 height 54
click at [119, 639] on div "Type of Pet #2" at bounding box center [250, 595] width 403 height 90
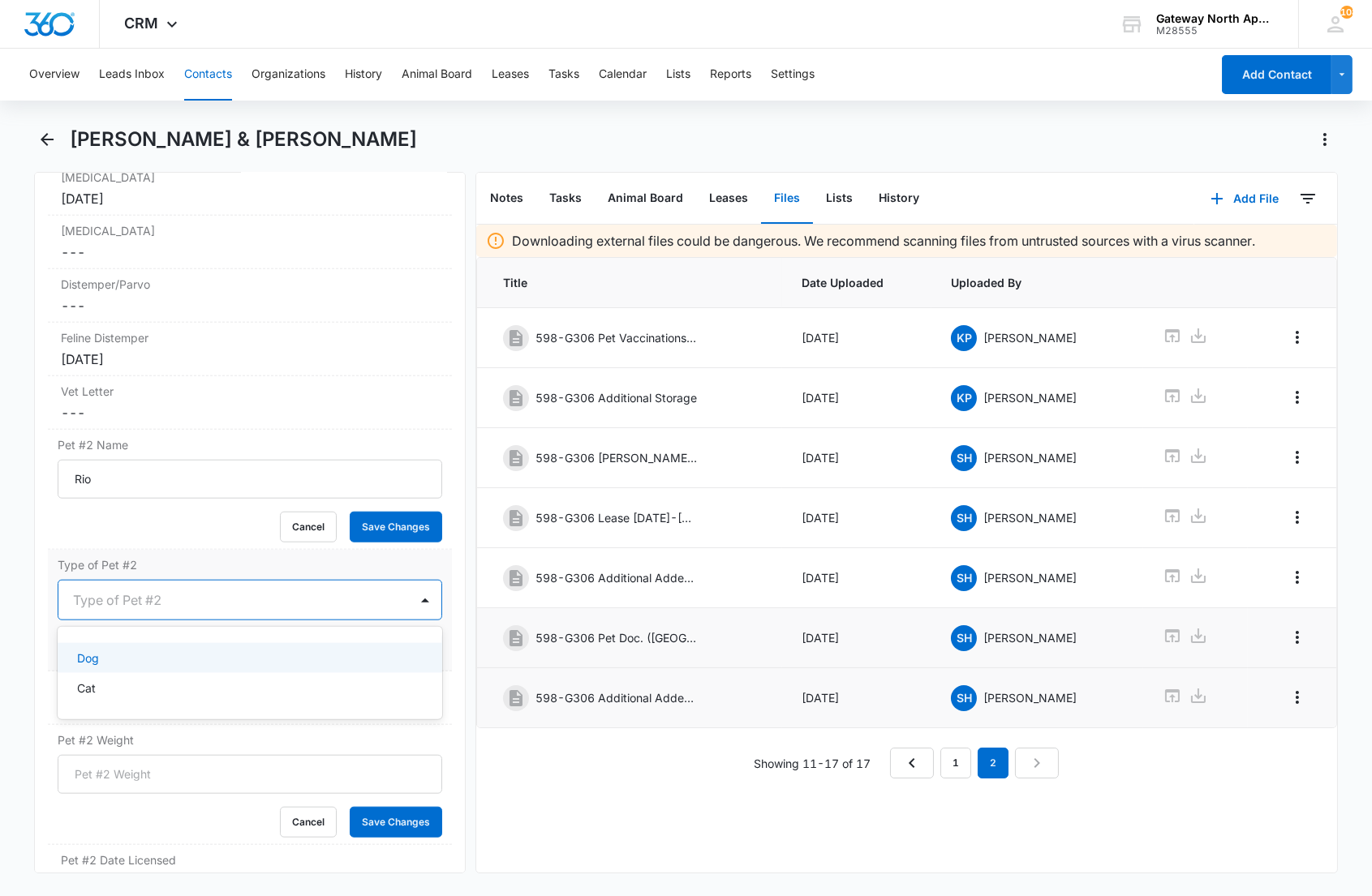
click at [124, 602] on div at bounding box center [230, 600] width 314 height 22
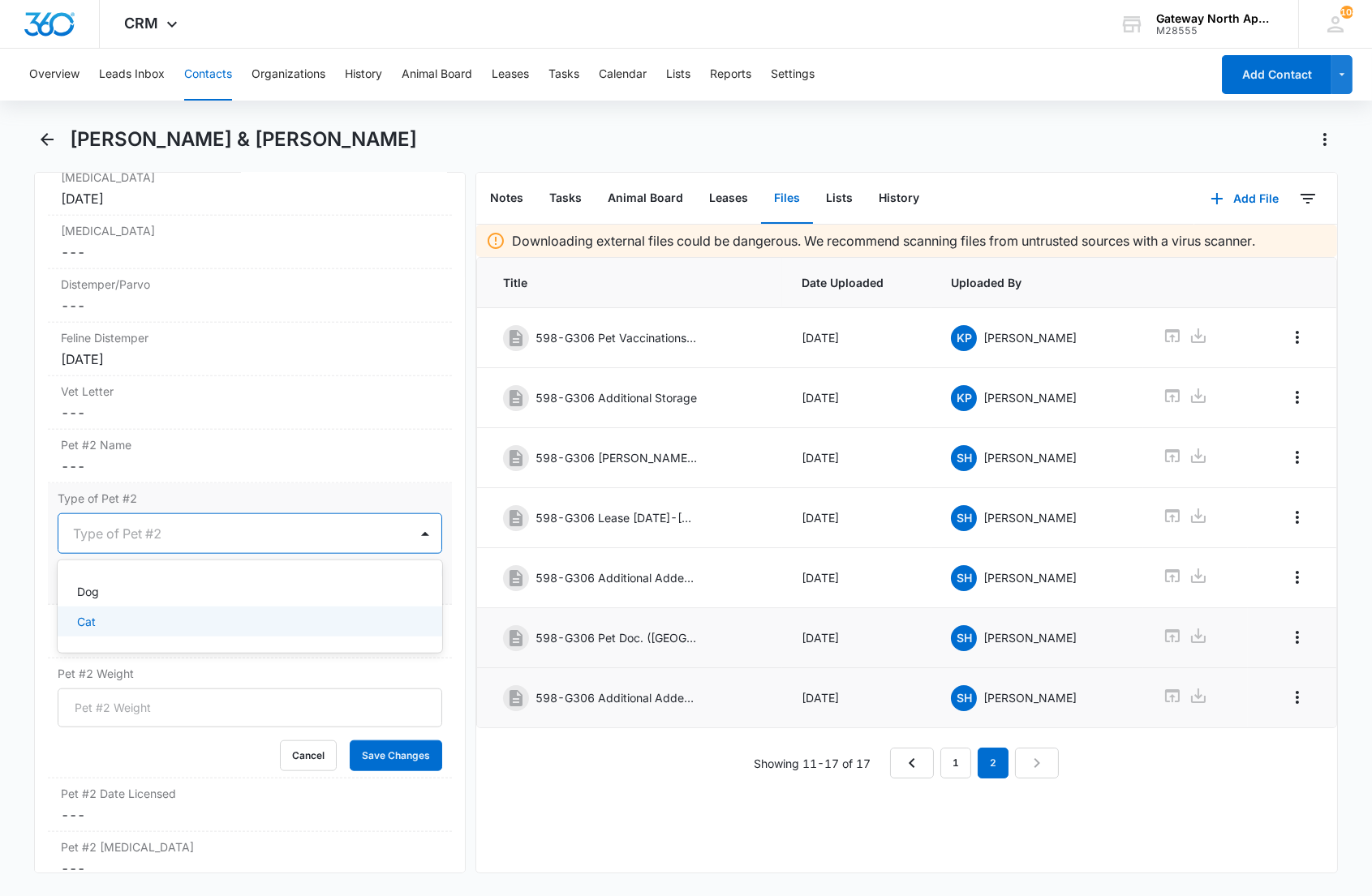
click at [100, 622] on div "Cat" at bounding box center [248, 621] width 342 height 17
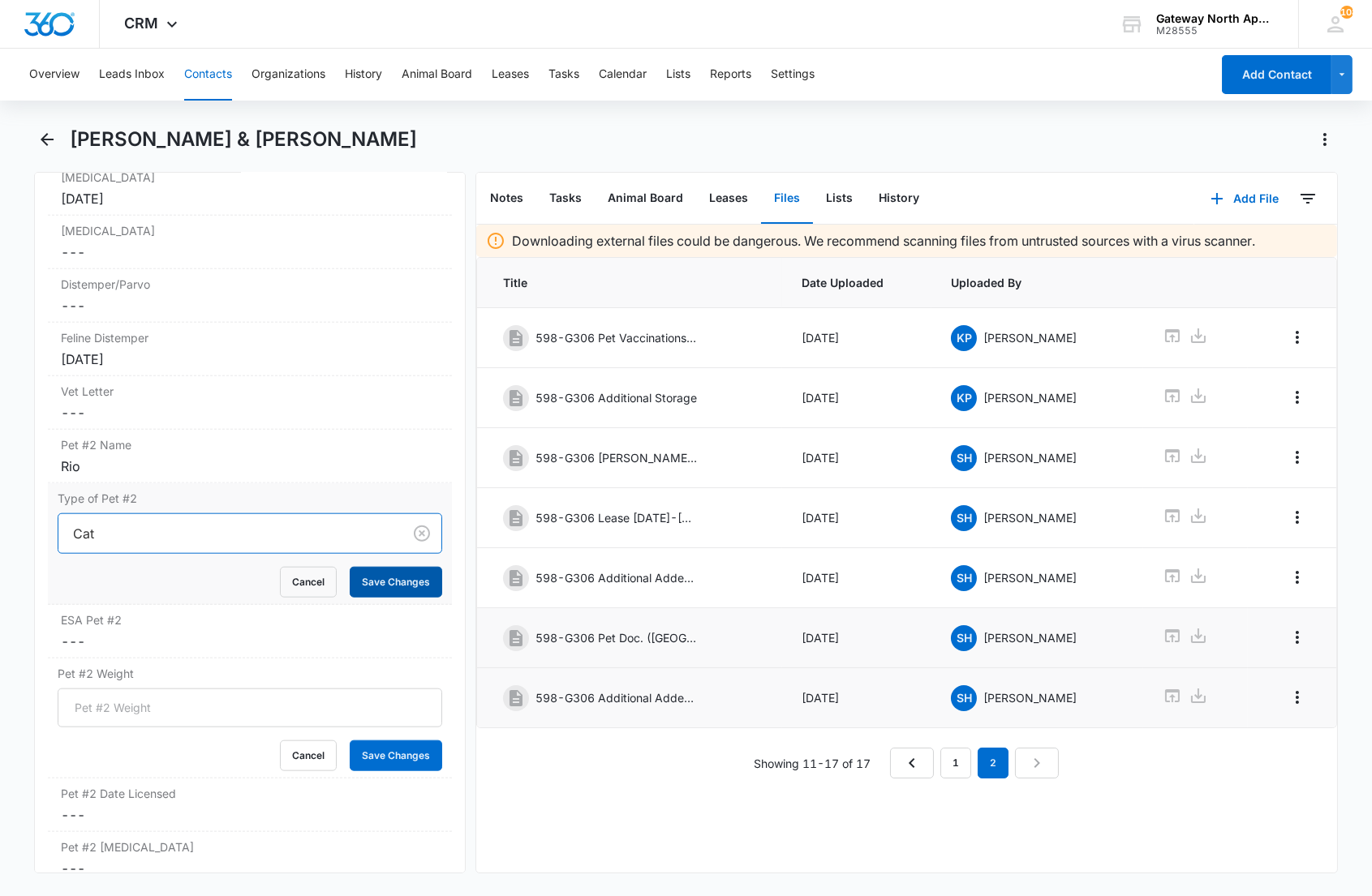
click at [377, 581] on button "Save Changes" at bounding box center [395, 582] width 92 height 31
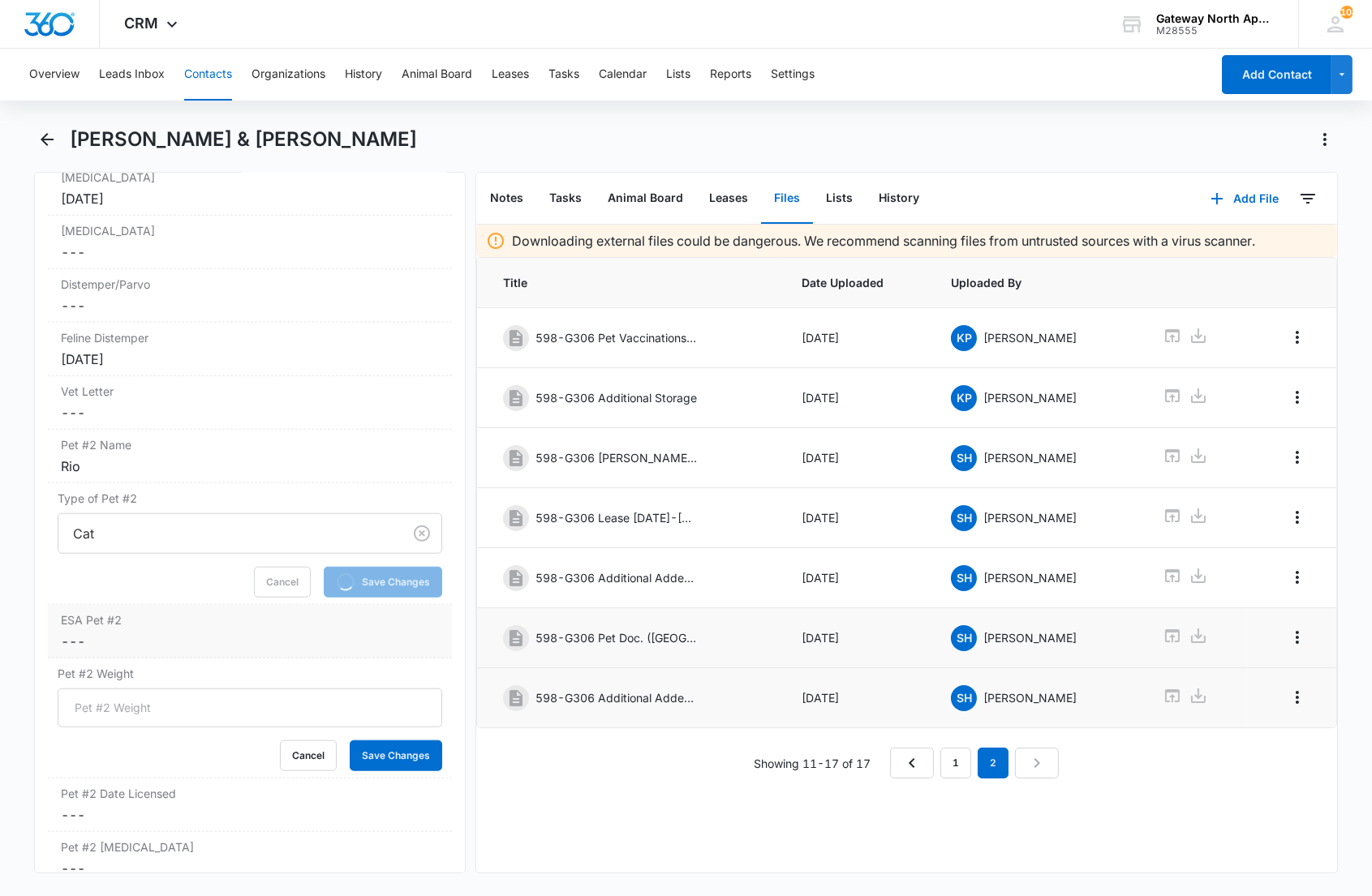
click at [199, 638] on dd "Cancel Save Changes ---" at bounding box center [249, 641] width 378 height 19
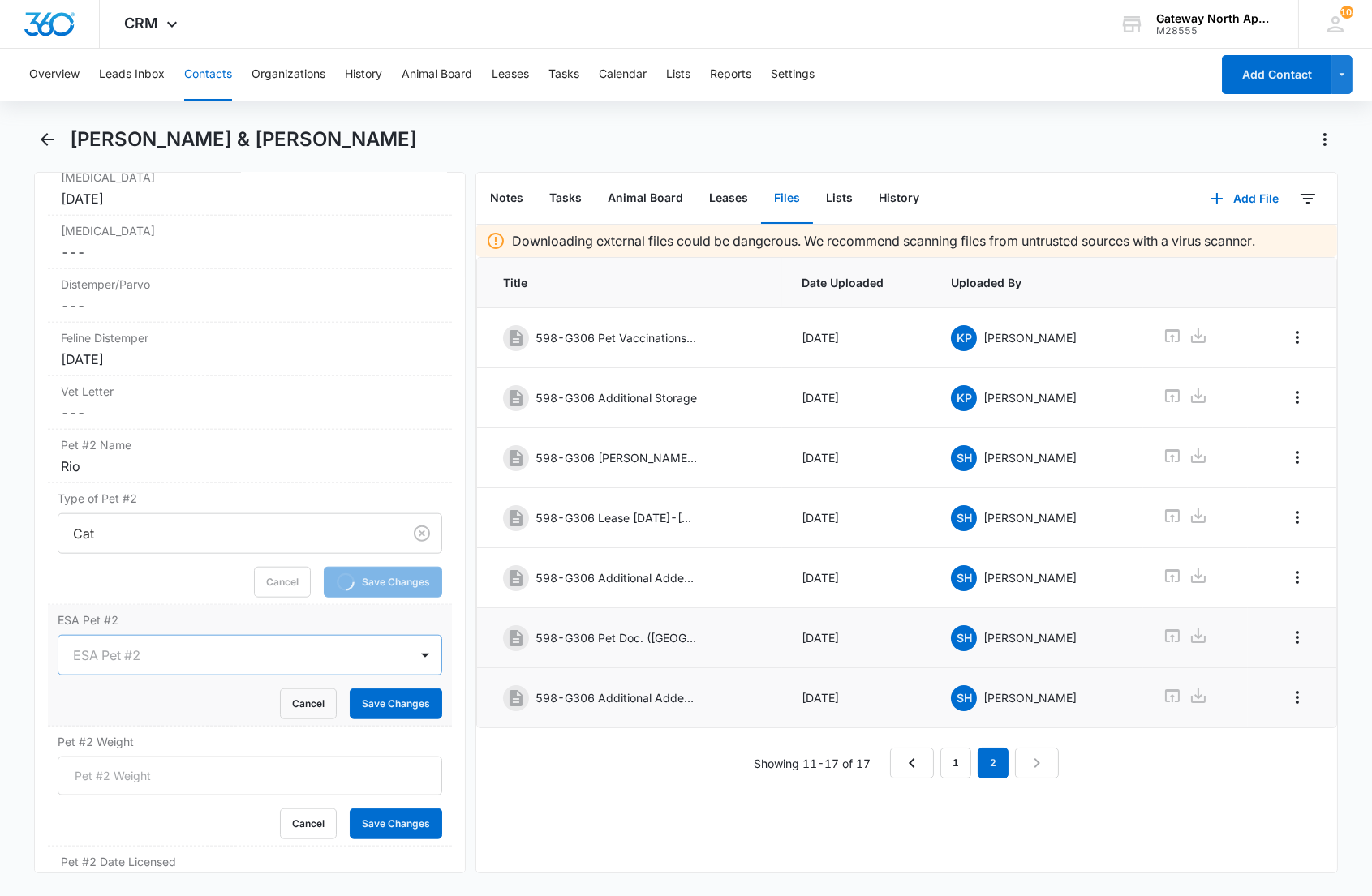
click at [110, 657] on div at bounding box center [230, 655] width 314 height 22
click at [85, 736] on div "No" at bounding box center [249, 743] width 383 height 30
click at [378, 712] on button "Save Changes" at bounding box center [395, 704] width 92 height 31
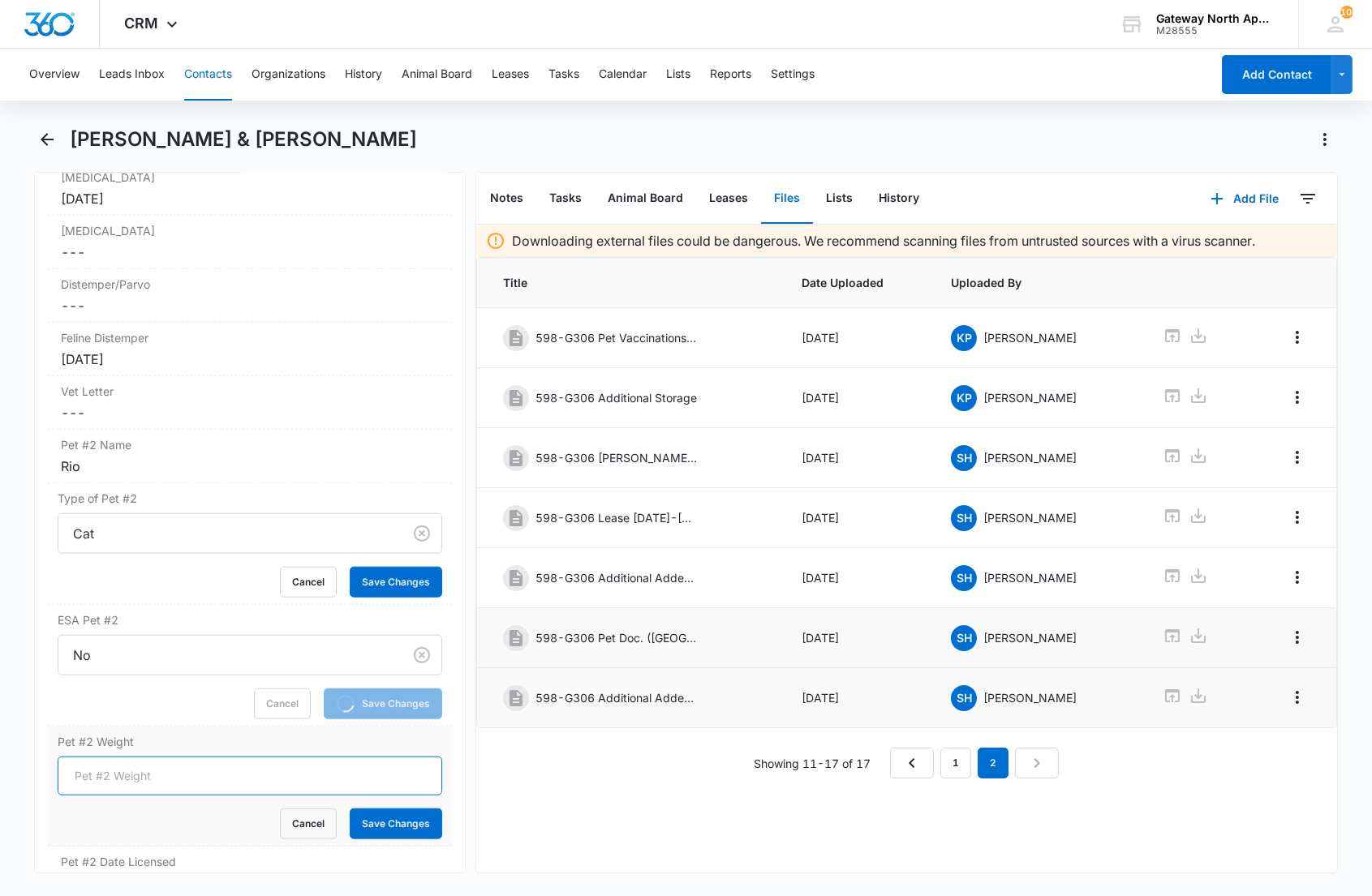
click at [181, 786] on form "Cancel Save Changes" at bounding box center [249, 798] width 383 height 83
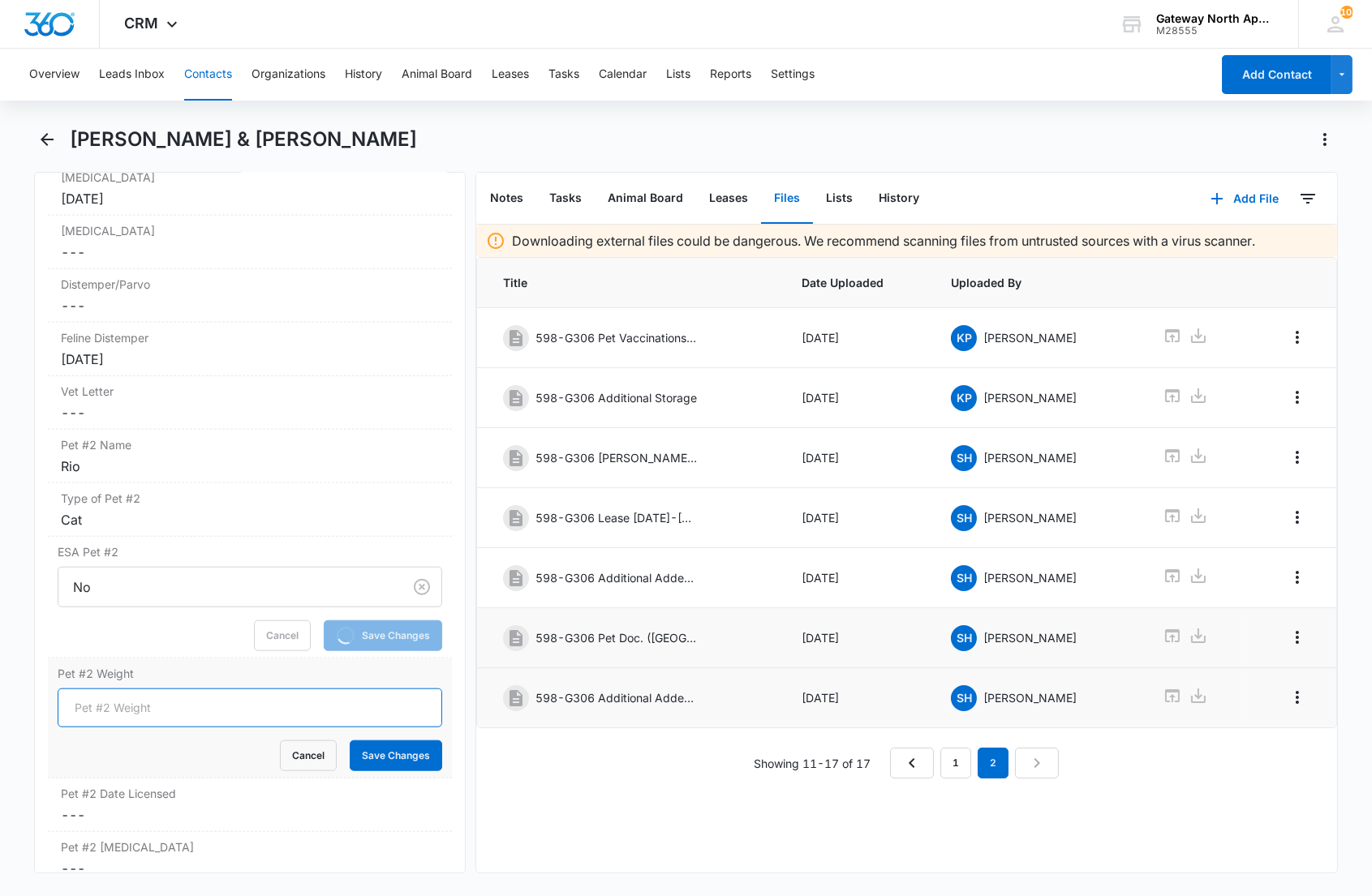
click at [76, 711] on input "Pet #2 Weight" at bounding box center [249, 708] width 383 height 39
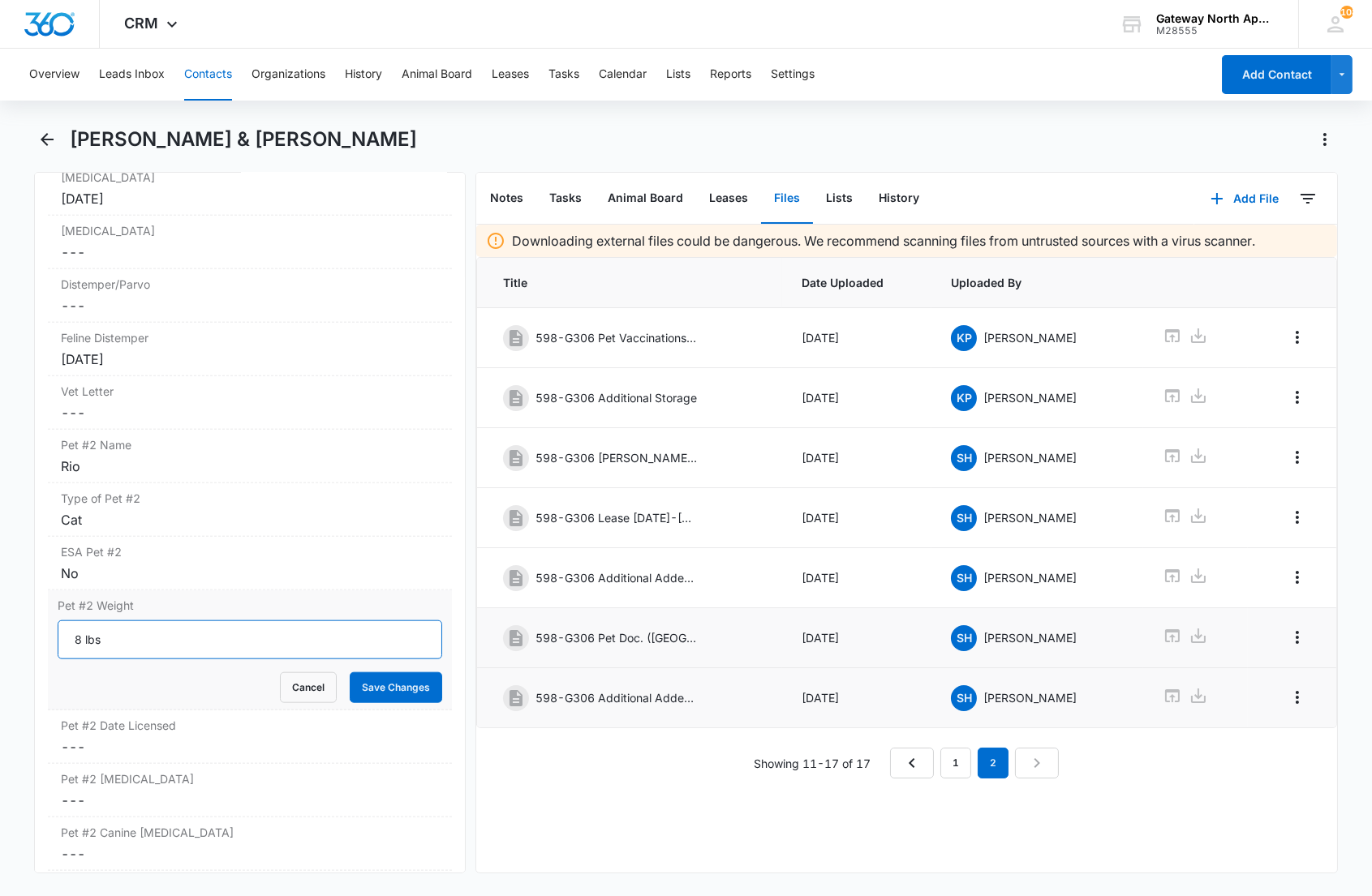
type input "8 lbs"
click at [349, 673] on button "Save Changes" at bounding box center [395, 688] width 92 height 31
click at [142, 798] on dd "Cancel Save Changes ---" at bounding box center [249, 800] width 378 height 19
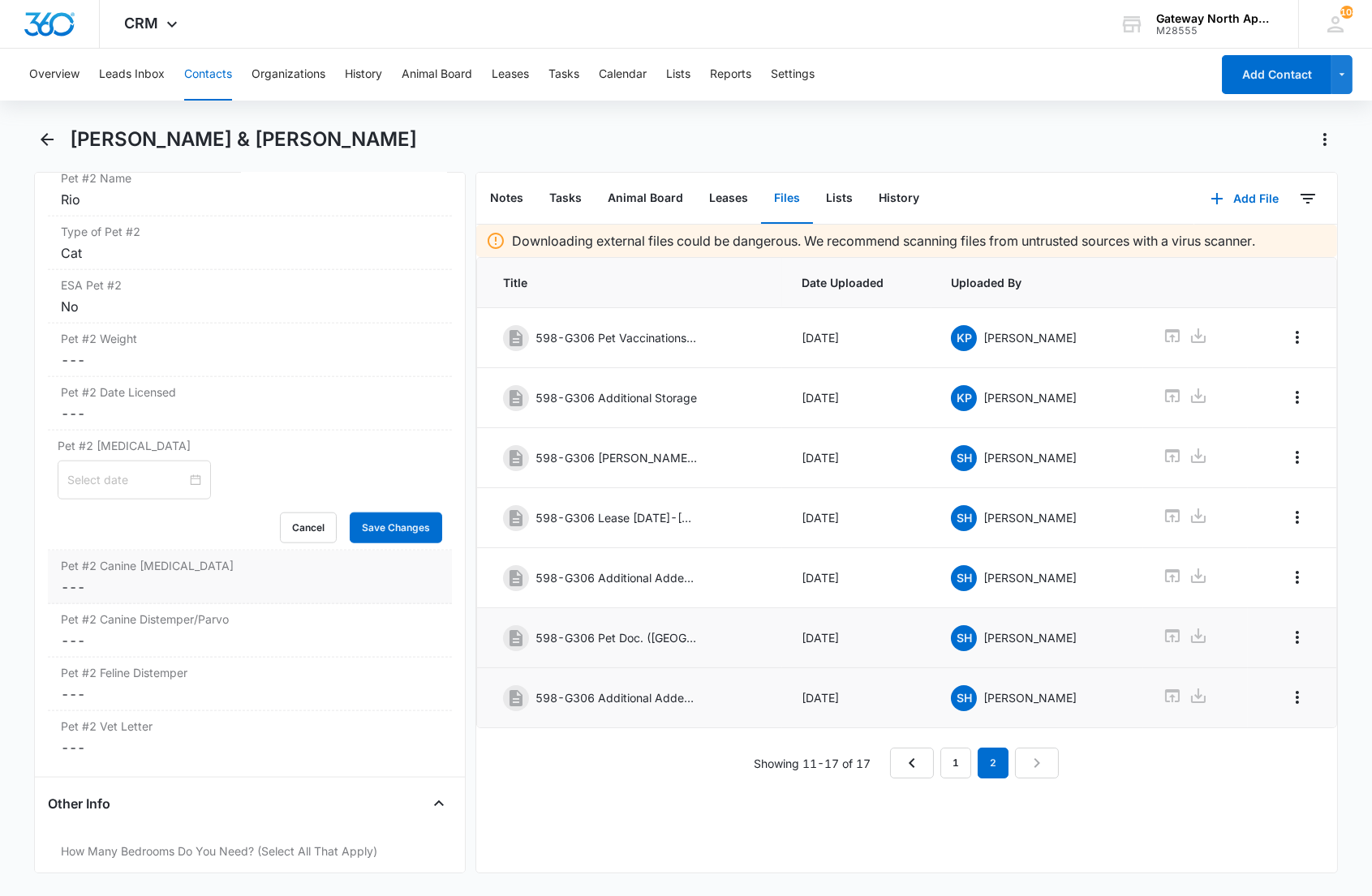
scroll to position [3874, 0]
click at [125, 483] on input at bounding box center [127, 477] width 120 height 18
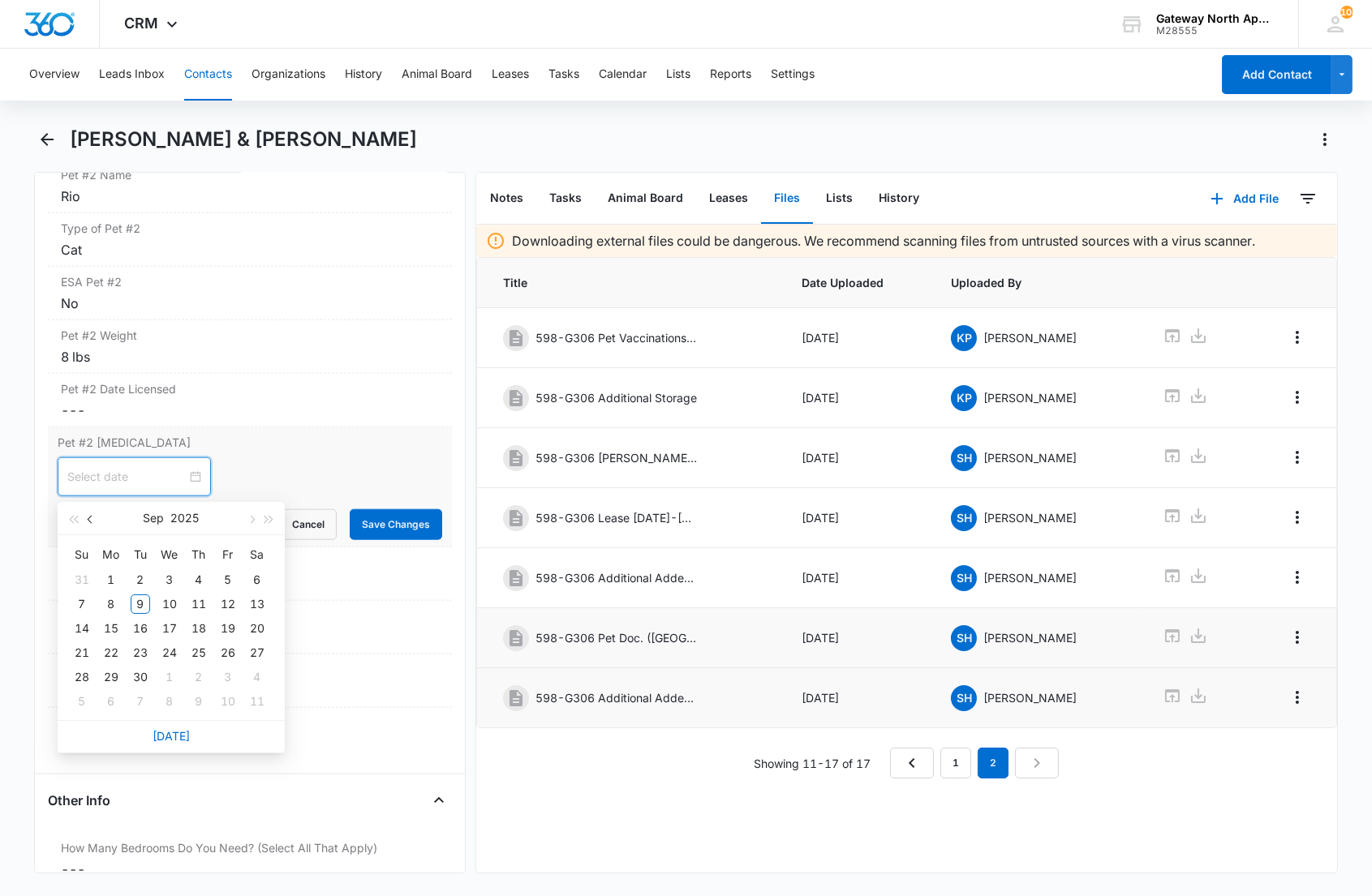
click at [85, 524] on button "button" at bounding box center [91, 518] width 18 height 32
click at [271, 519] on span "button" at bounding box center [270, 520] width 8 height 8
type input "Aug 4, 2026"
click at [142, 602] on div "4" at bounding box center [139, 604] width 19 height 19
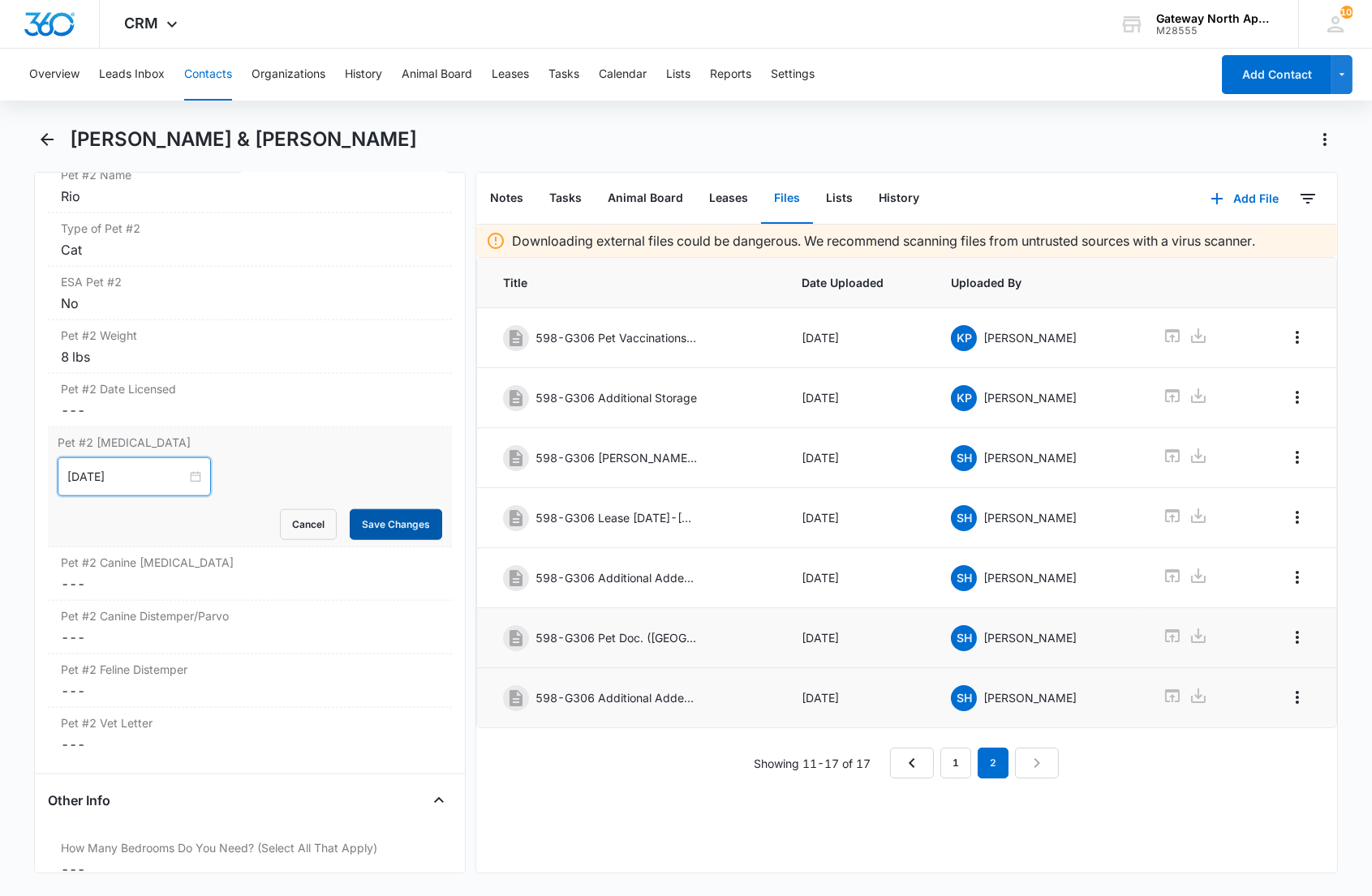
click at [417, 529] on button "Save Changes" at bounding box center [395, 524] width 92 height 31
click at [244, 566] on label "Pet #2 Canine [MEDICAL_DATA]" at bounding box center [249, 562] width 378 height 17
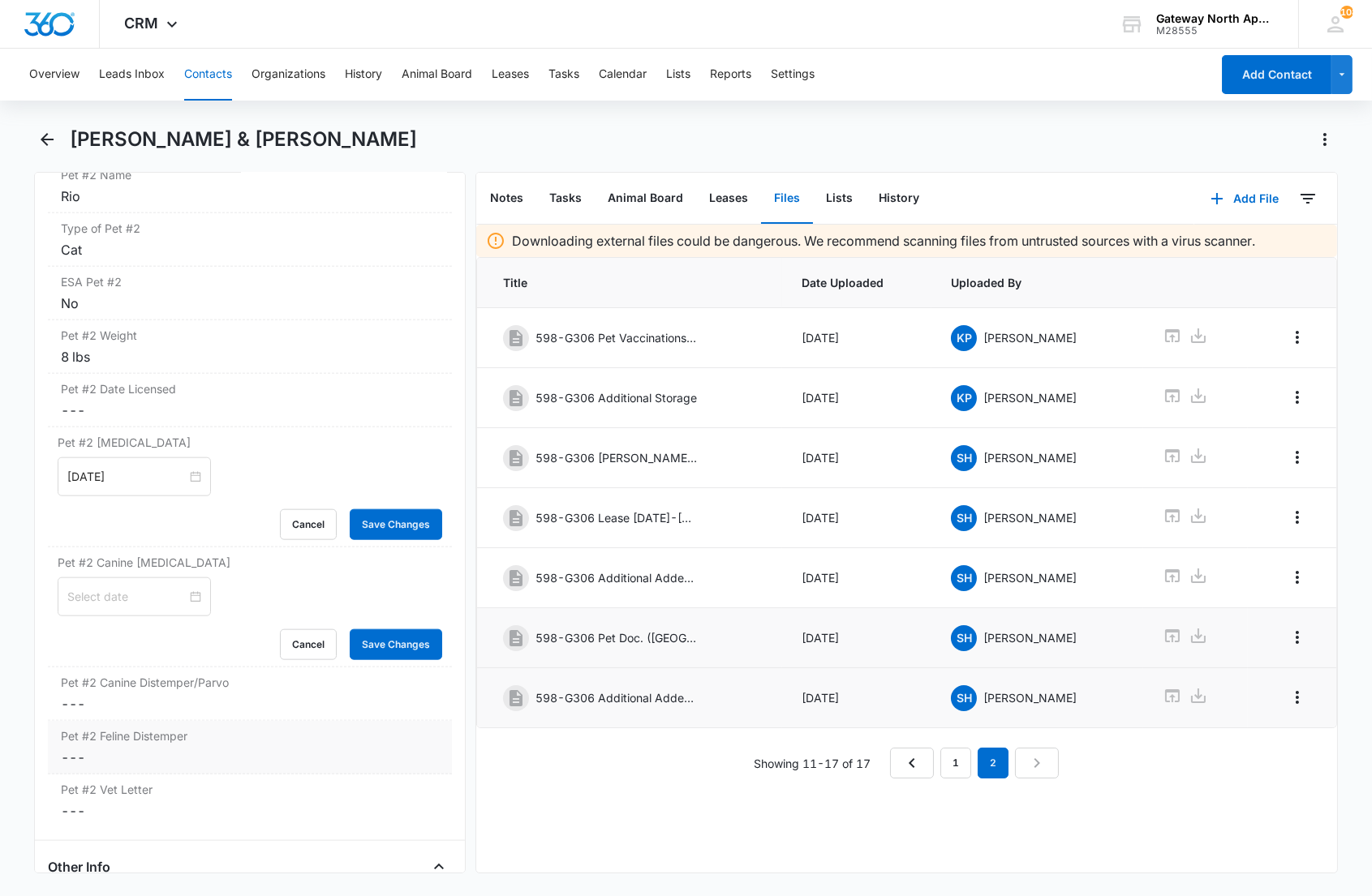
click at [161, 756] on dd "Cancel Save Changes ---" at bounding box center [249, 757] width 378 height 19
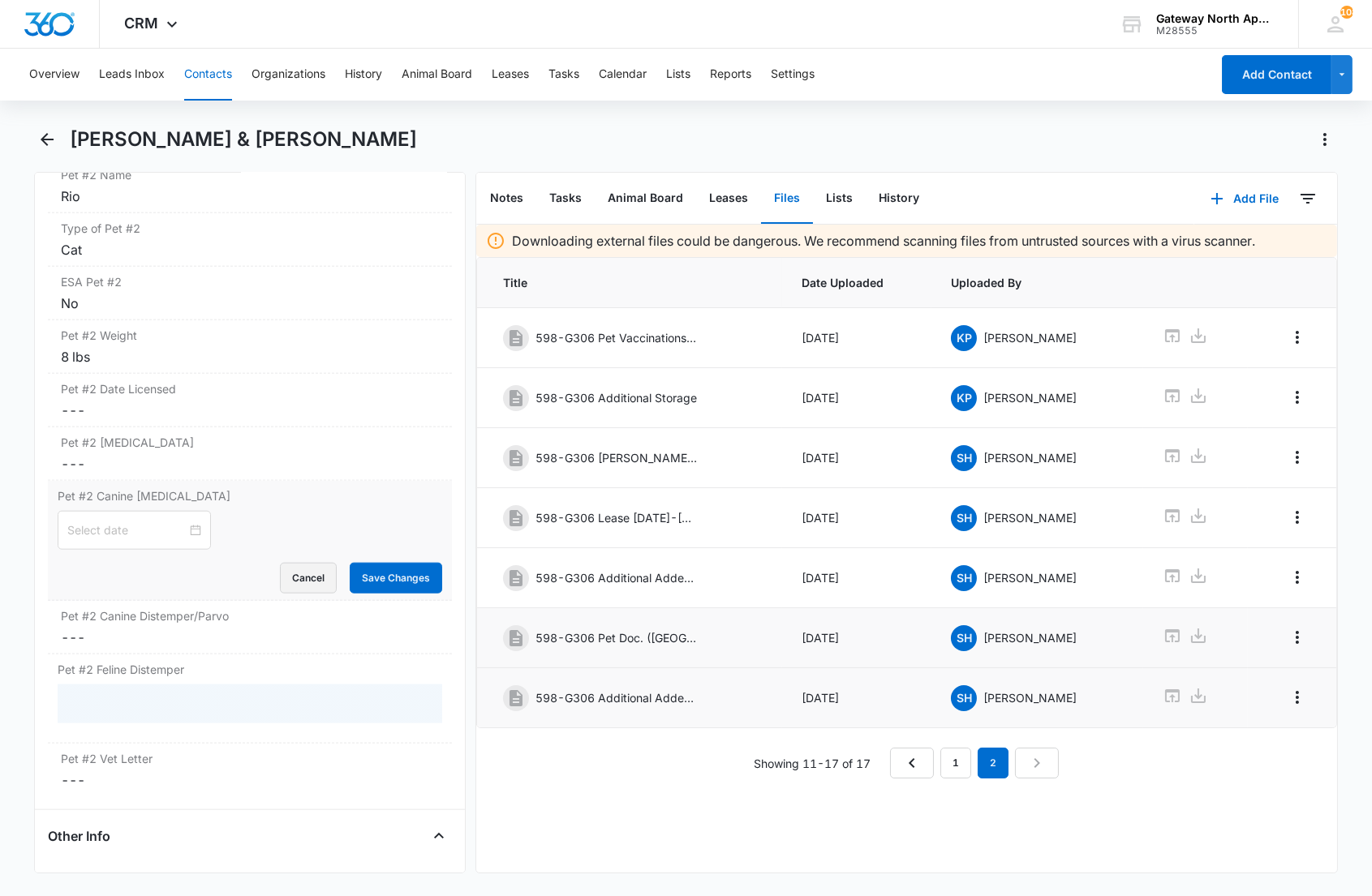
drag, startPoint x: 292, startPoint y: 584, endPoint x: 276, endPoint y: 608, distance: 28.8
click at [292, 582] on button "Cancel" at bounding box center [308, 578] width 56 height 31
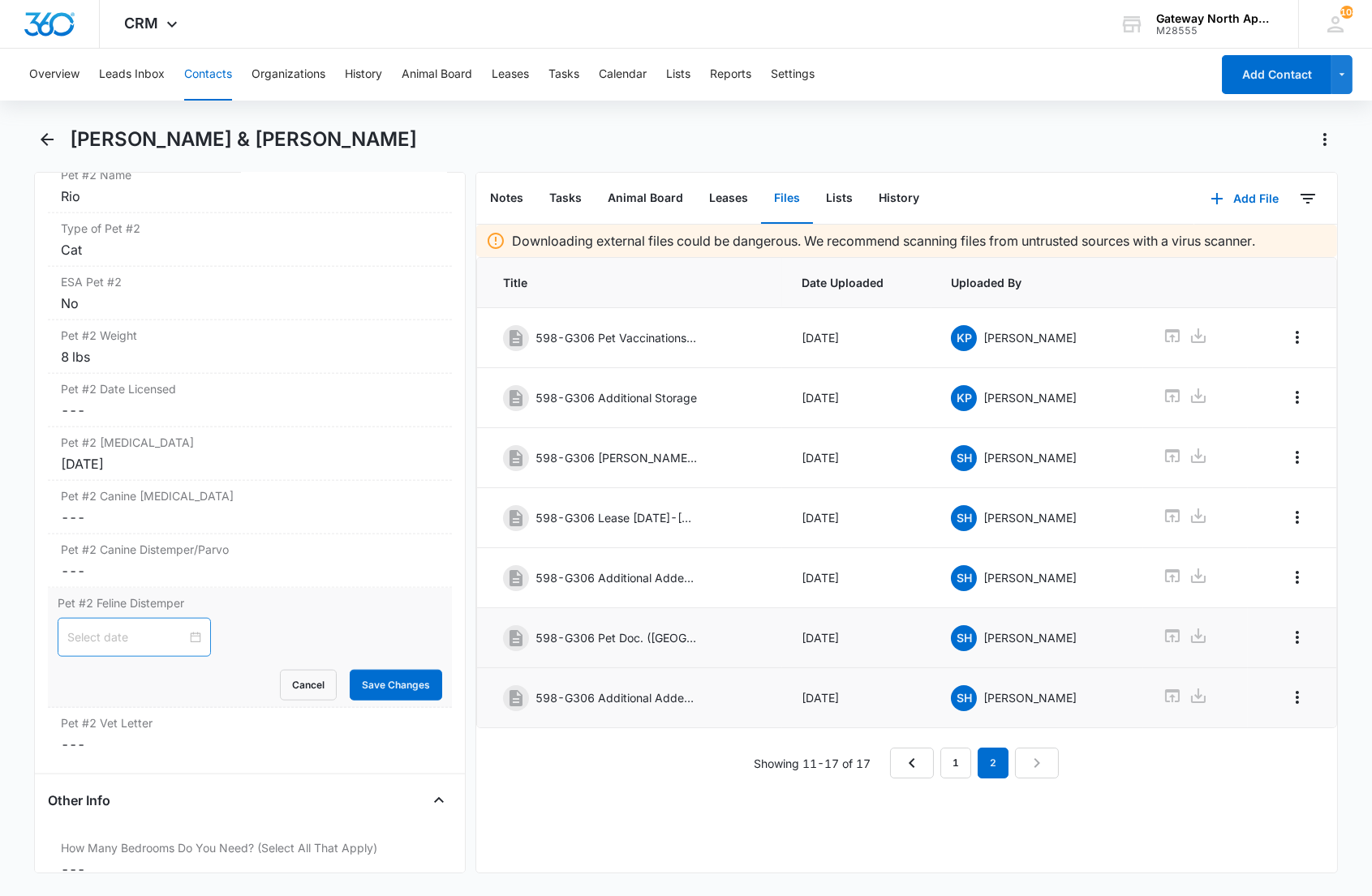
click at [153, 638] on input at bounding box center [127, 638] width 120 height 18
type input "Sep 1, 2025"
click at [88, 379] on button "button" at bounding box center [91, 382] width 18 height 32
click at [266, 386] on span "button" at bounding box center [270, 385] width 8 height 8
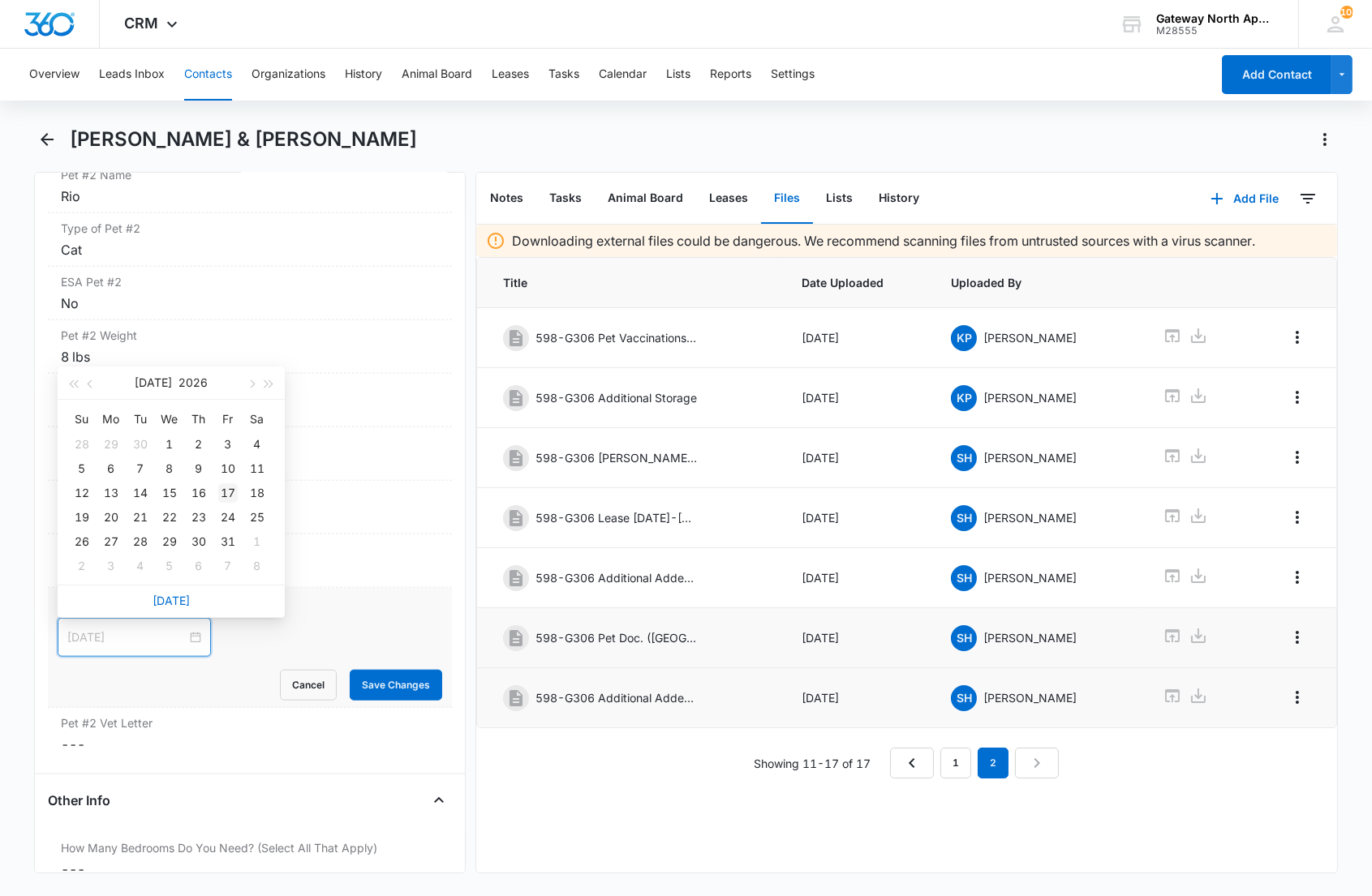
type input "Jul 17, 2026"
click at [230, 489] on div "17" at bounding box center [227, 493] width 19 height 19
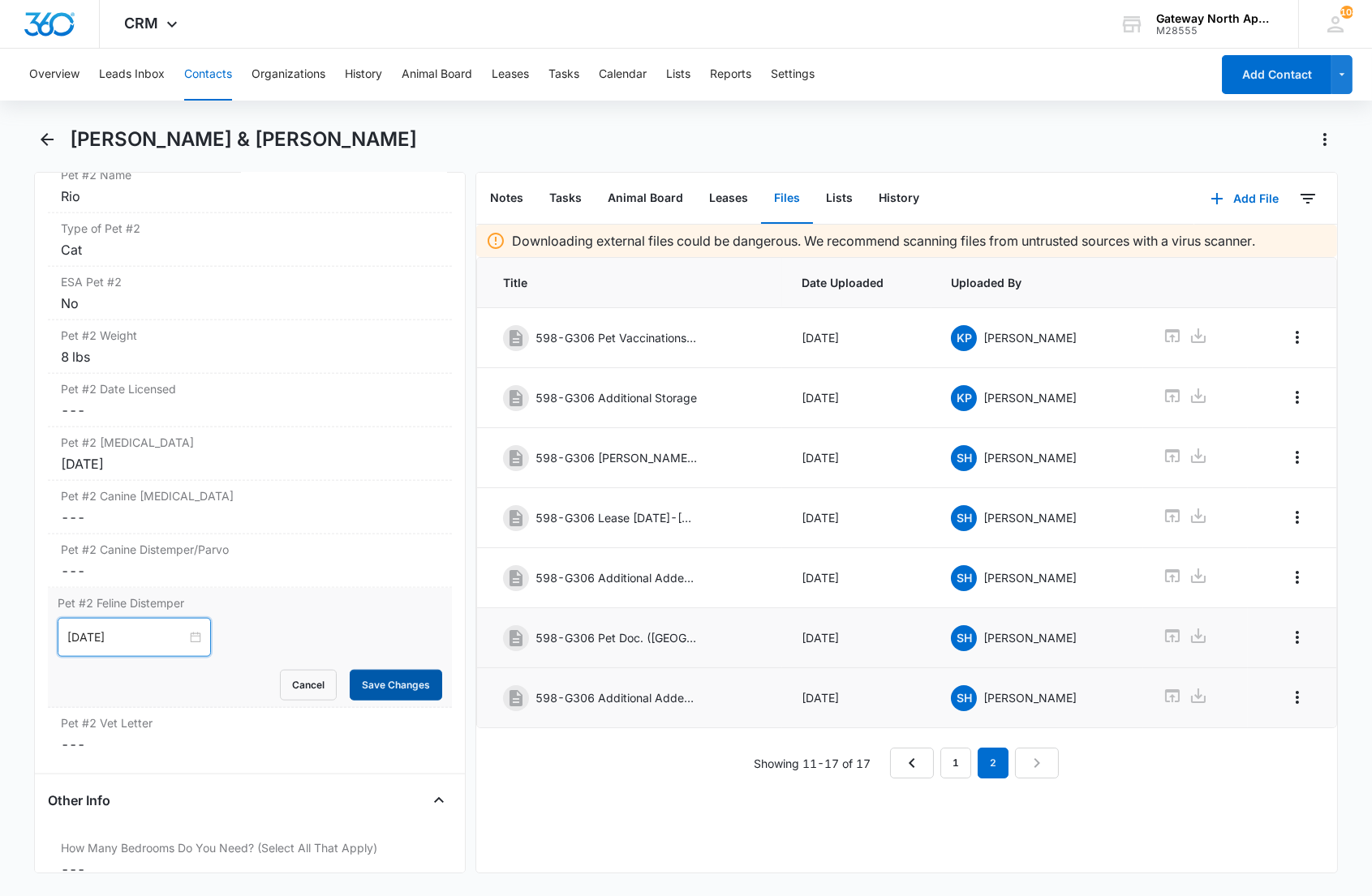
click at [352, 683] on button "Save Changes" at bounding box center [395, 685] width 92 height 31
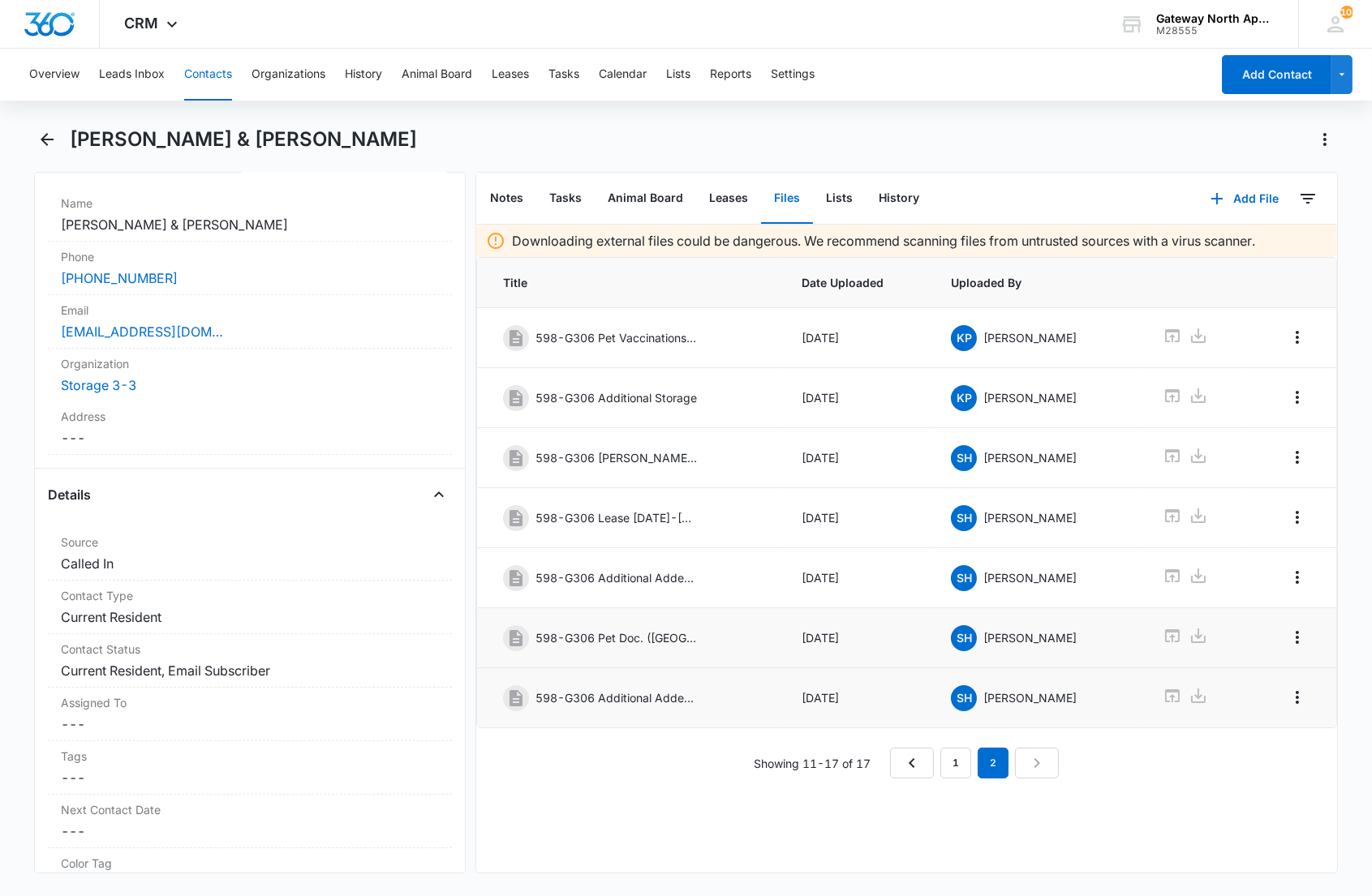
scroll to position [163, 0]
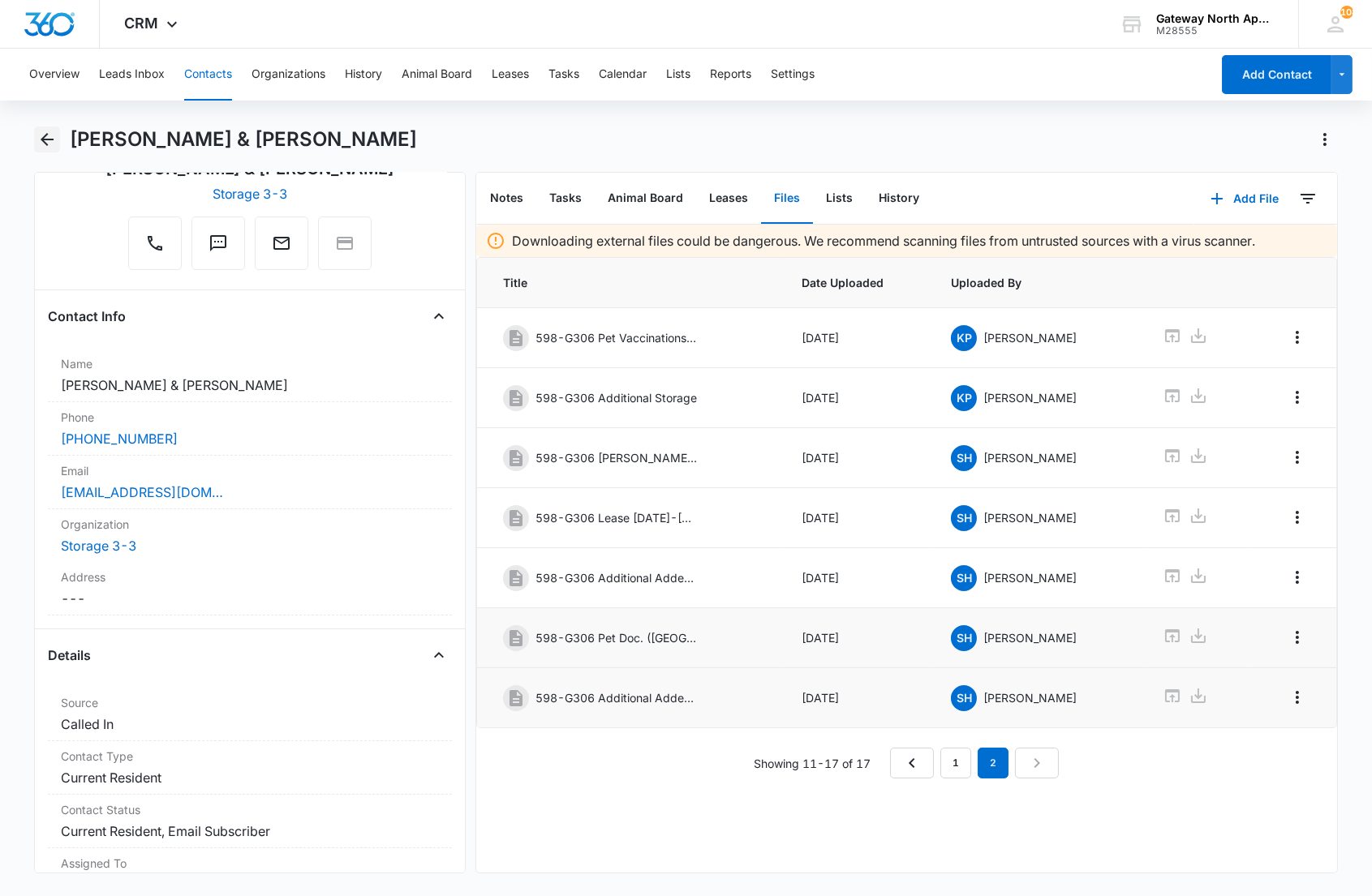
click at [37, 140] on icon "Back" at bounding box center [46, 139] width 19 height 19
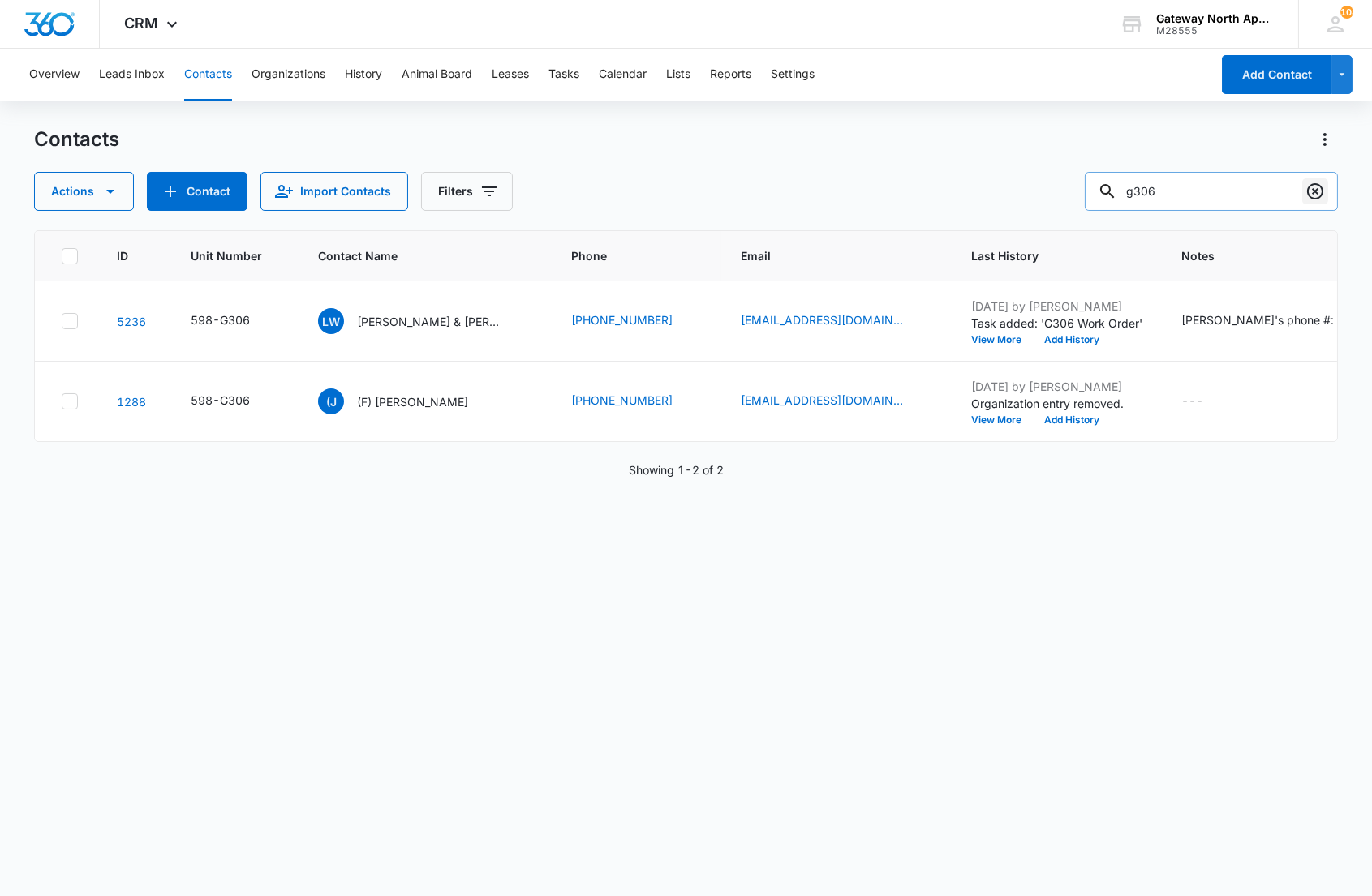
click at [1317, 183] on icon "Clear" at bounding box center [1316, 192] width 17 height 17
